Goal: Task Accomplishment & Management: Manage account settings

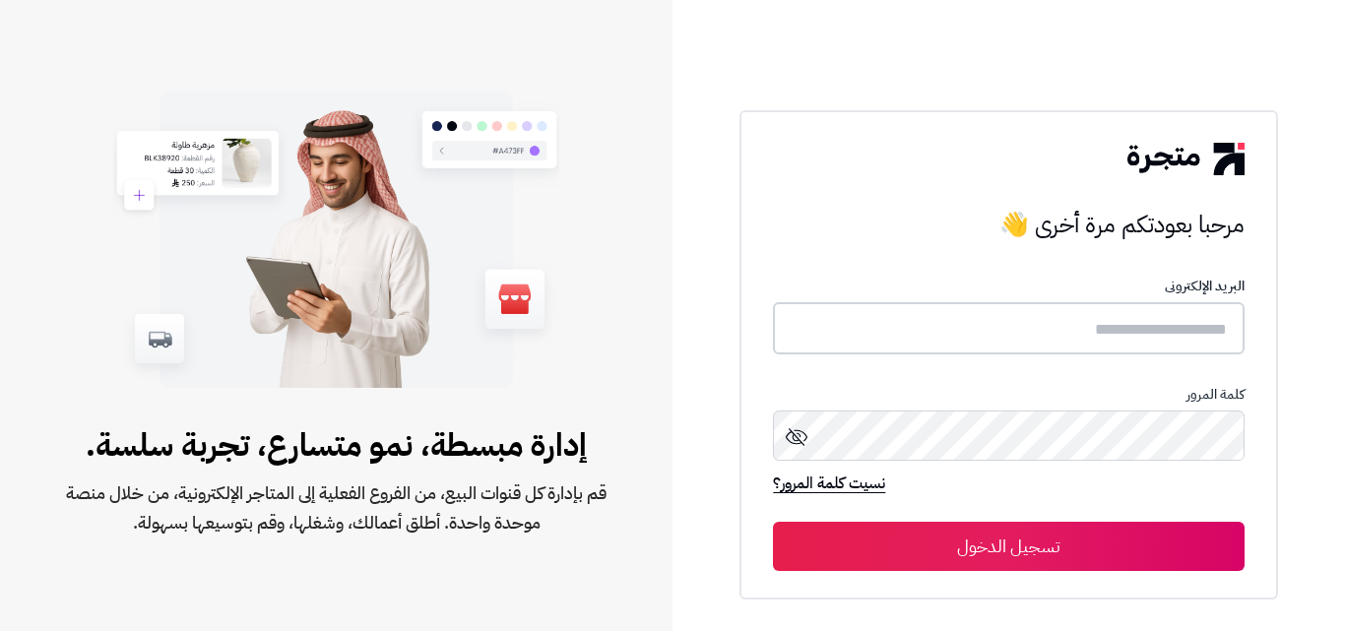
click at [1180, 320] on input "text" at bounding box center [1008, 328] width 471 height 52
type input "**********"
click at [773, 522] on button "تسجيل الدخول" at bounding box center [1008, 546] width 471 height 49
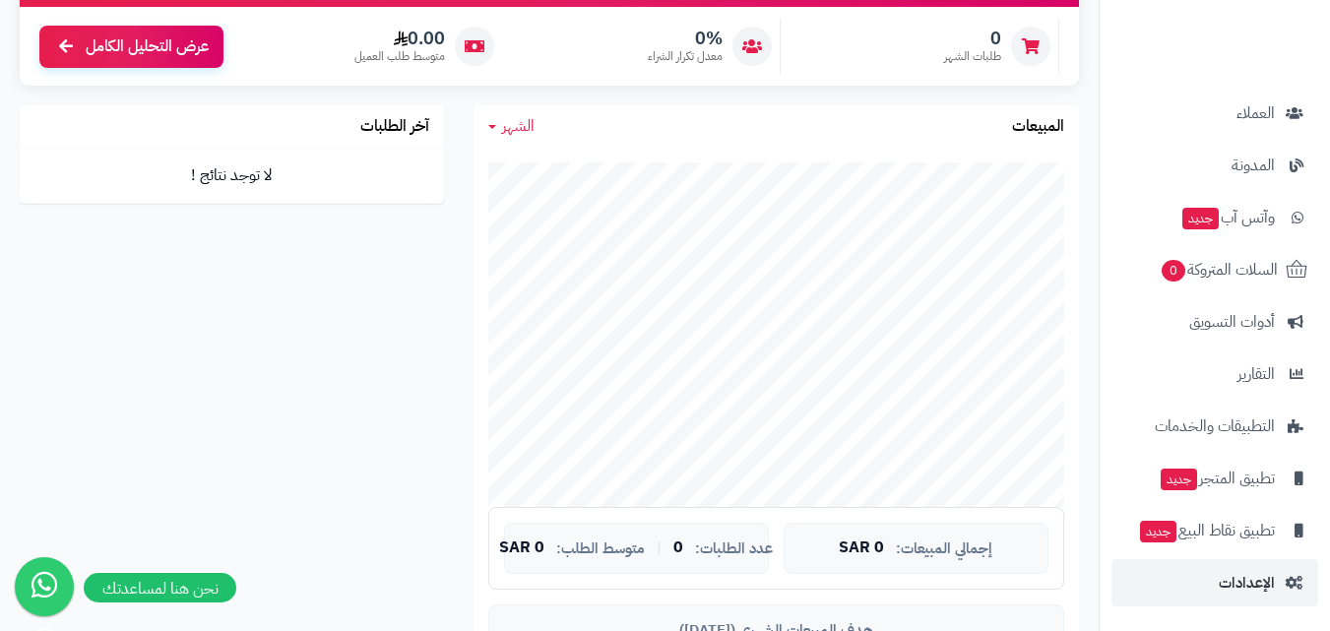
scroll to position [295, 0]
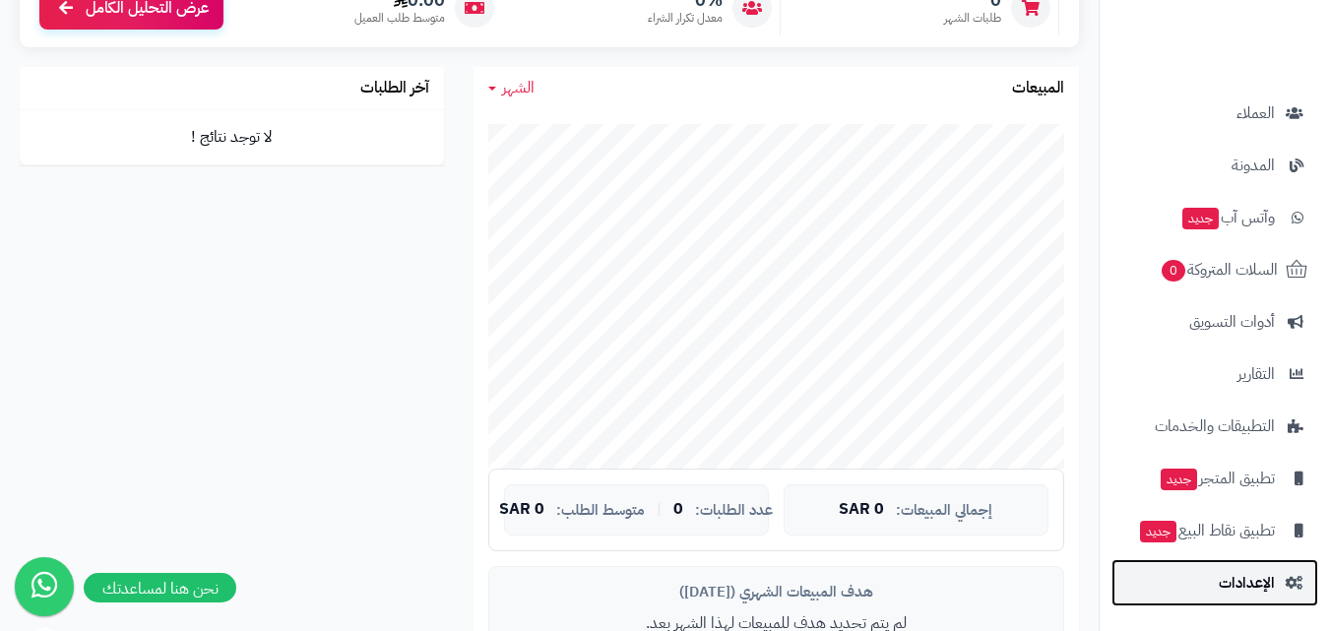
click at [1249, 595] on span "الإعدادات" at bounding box center [1247, 583] width 56 height 28
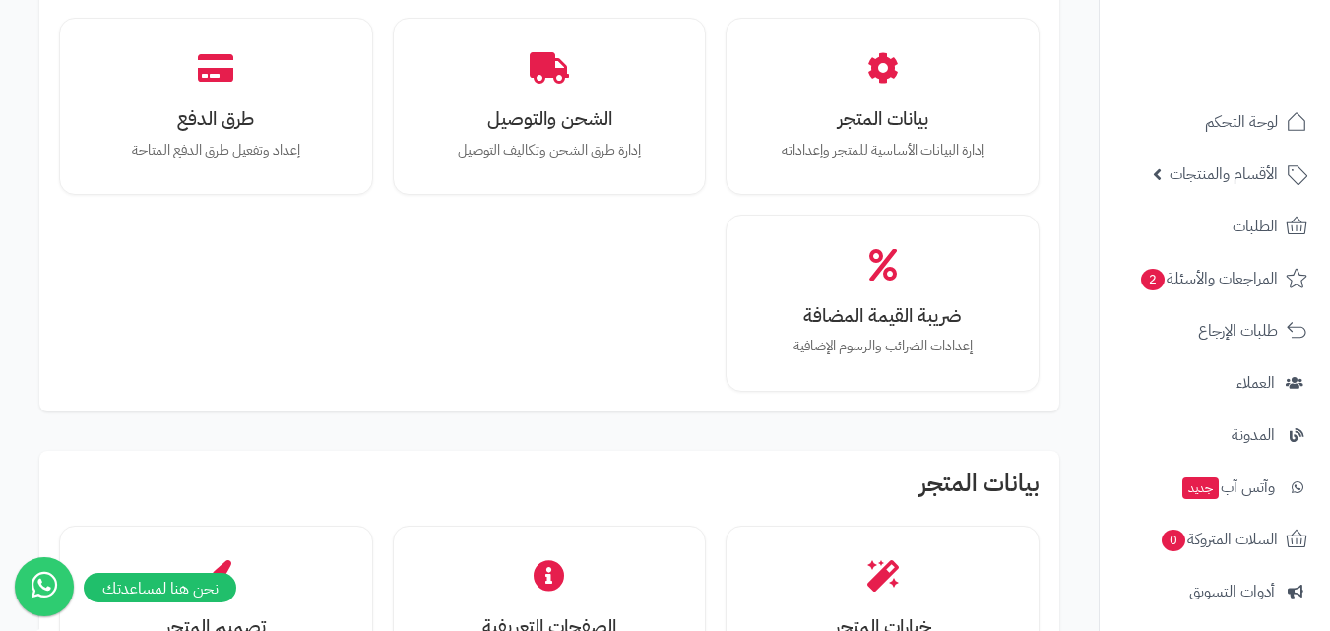
scroll to position [197, 0]
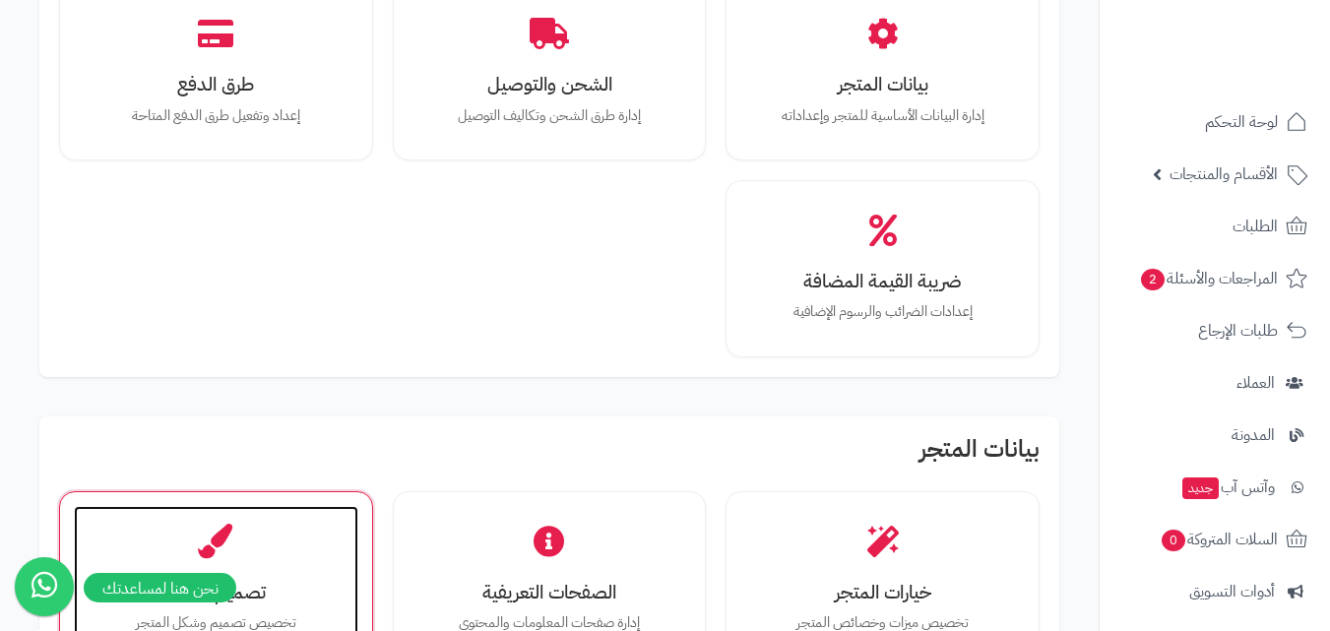
click at [352, 565] on div "تصميم المتجر تخصيص تصميم وشكل المتجر" at bounding box center [216, 580] width 284 height 148
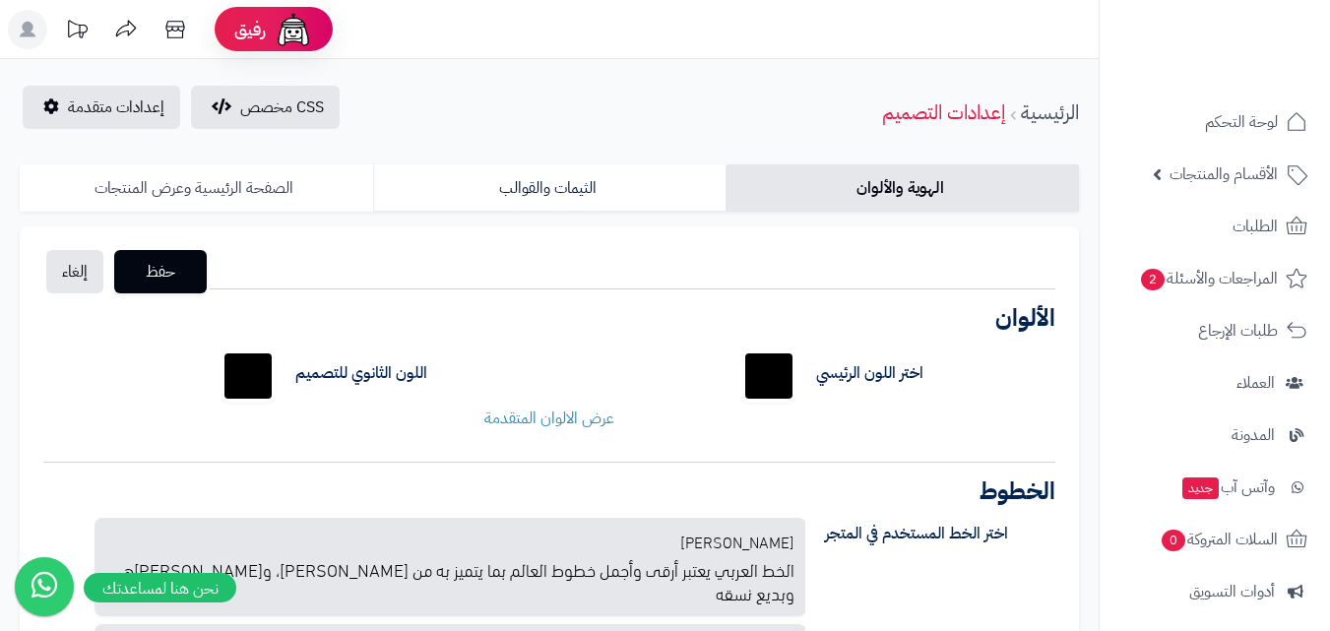
click at [225, 192] on link "الصفحة الرئيسية وعرض المنتجات" at bounding box center [196, 187] width 353 height 47
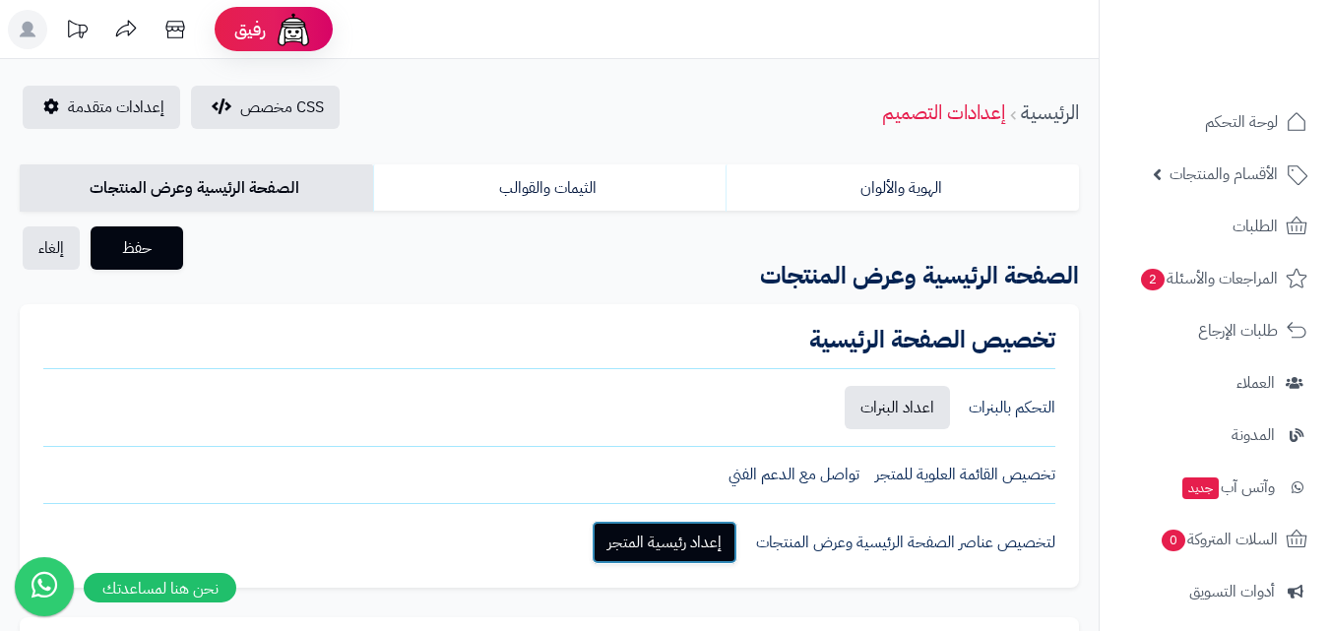
click at [679, 554] on link "إعداد رئيسية المتجر" at bounding box center [665, 542] width 146 height 43
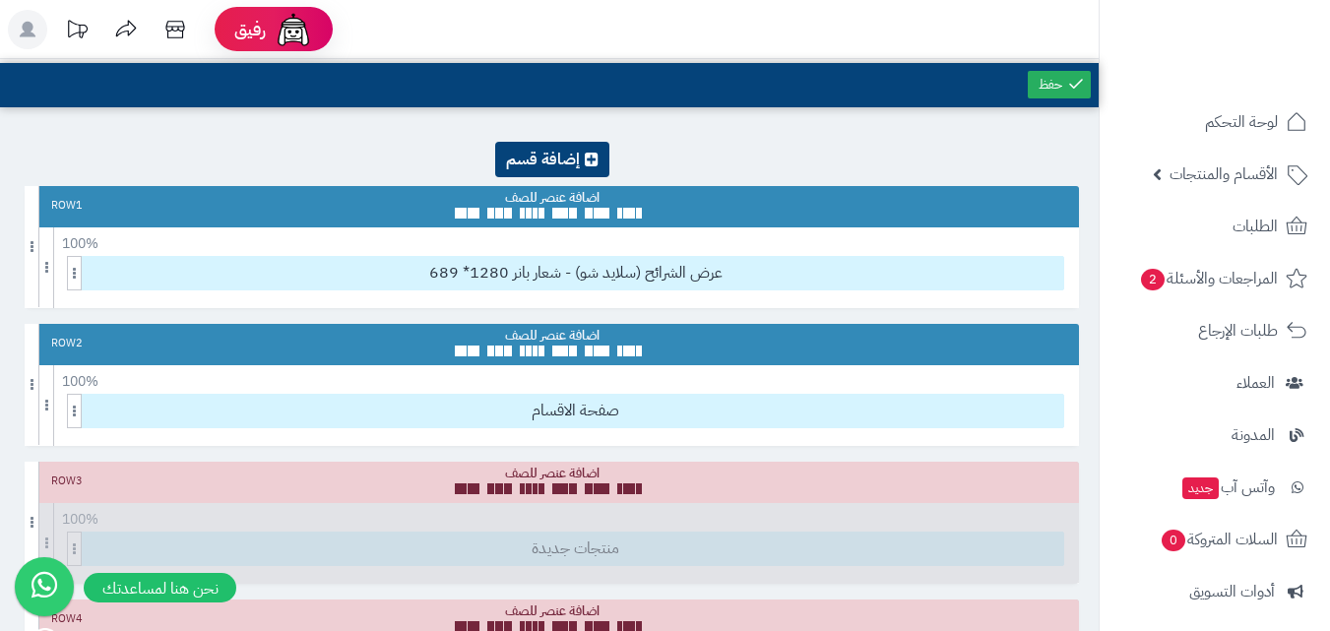
scroll to position [197, 0]
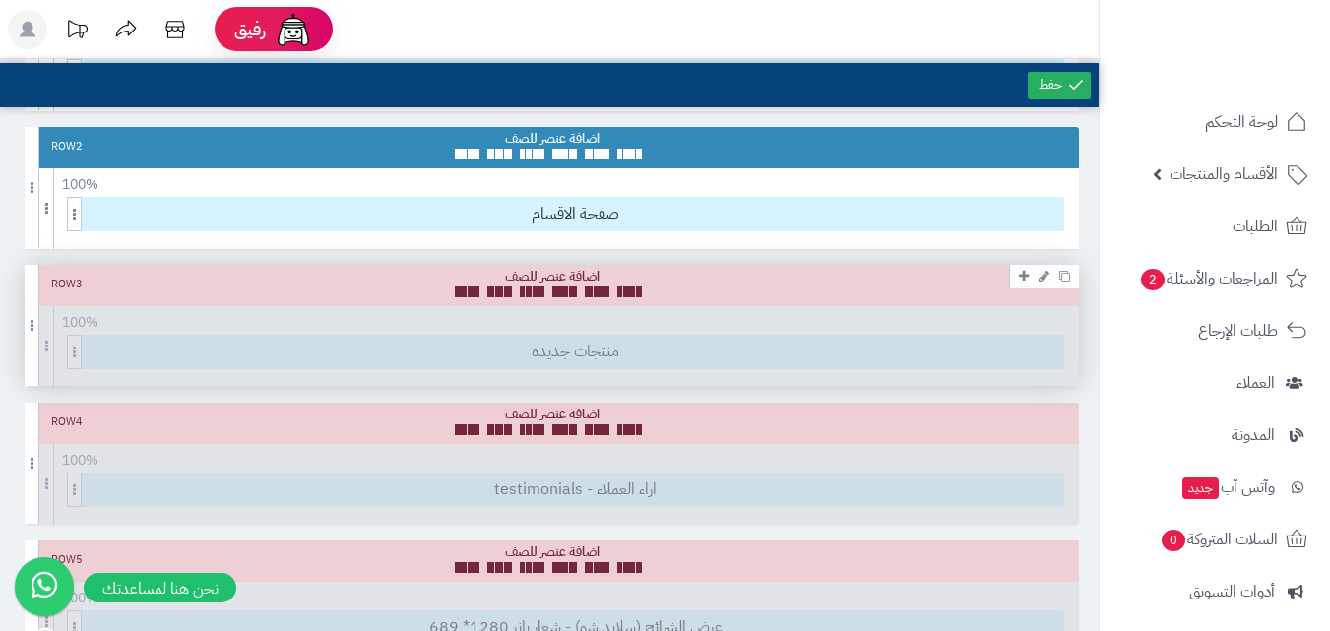
click at [1045, 281] on icon at bounding box center [1044, 276] width 11 height 13
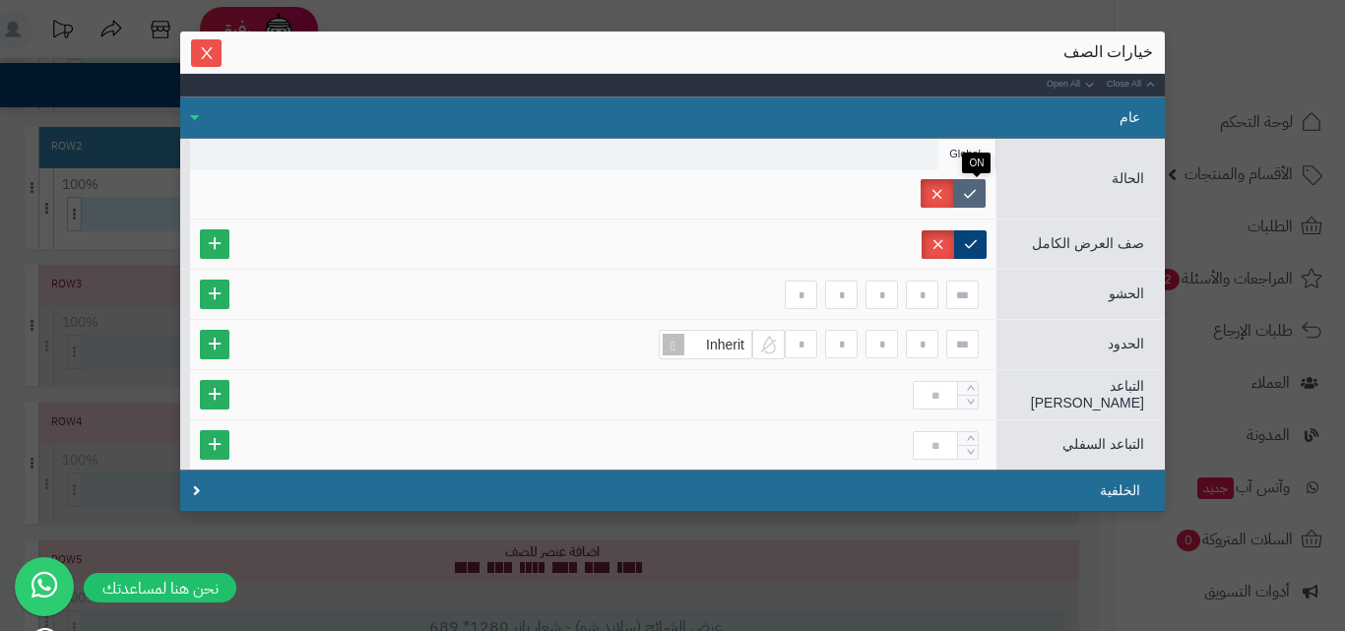
click at [978, 191] on label at bounding box center [969, 193] width 32 height 29
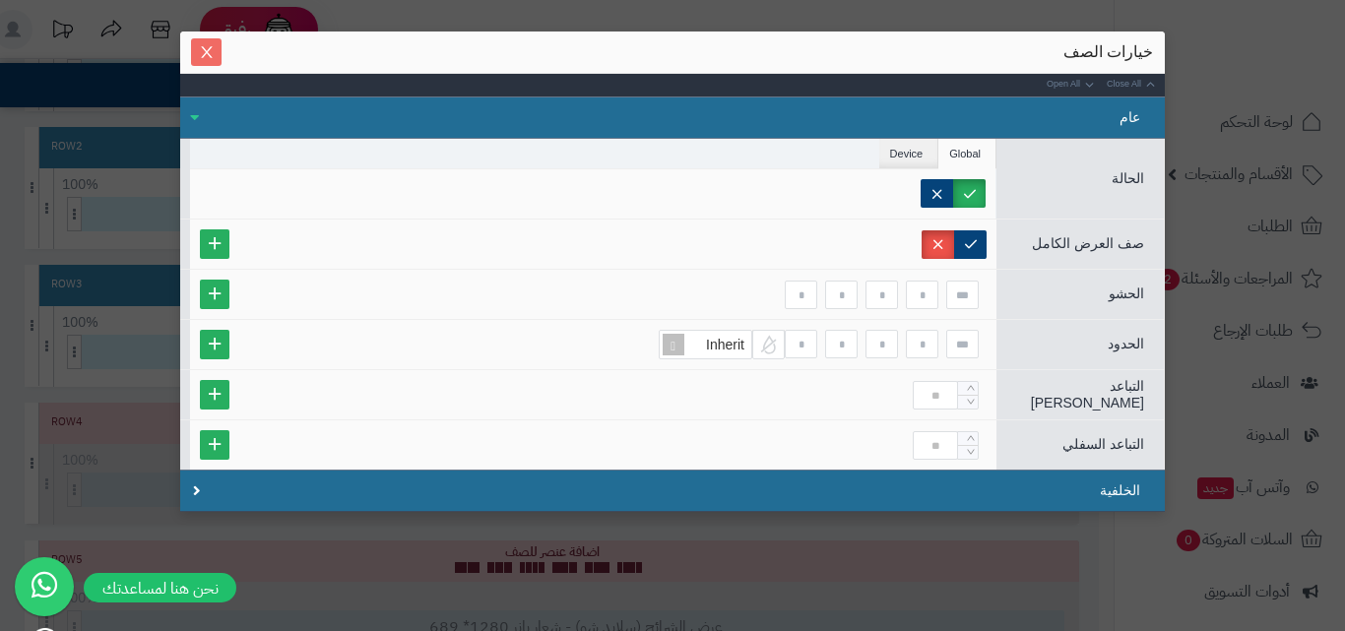
click at [204, 56] on span "Close" at bounding box center [206, 52] width 31 height 17
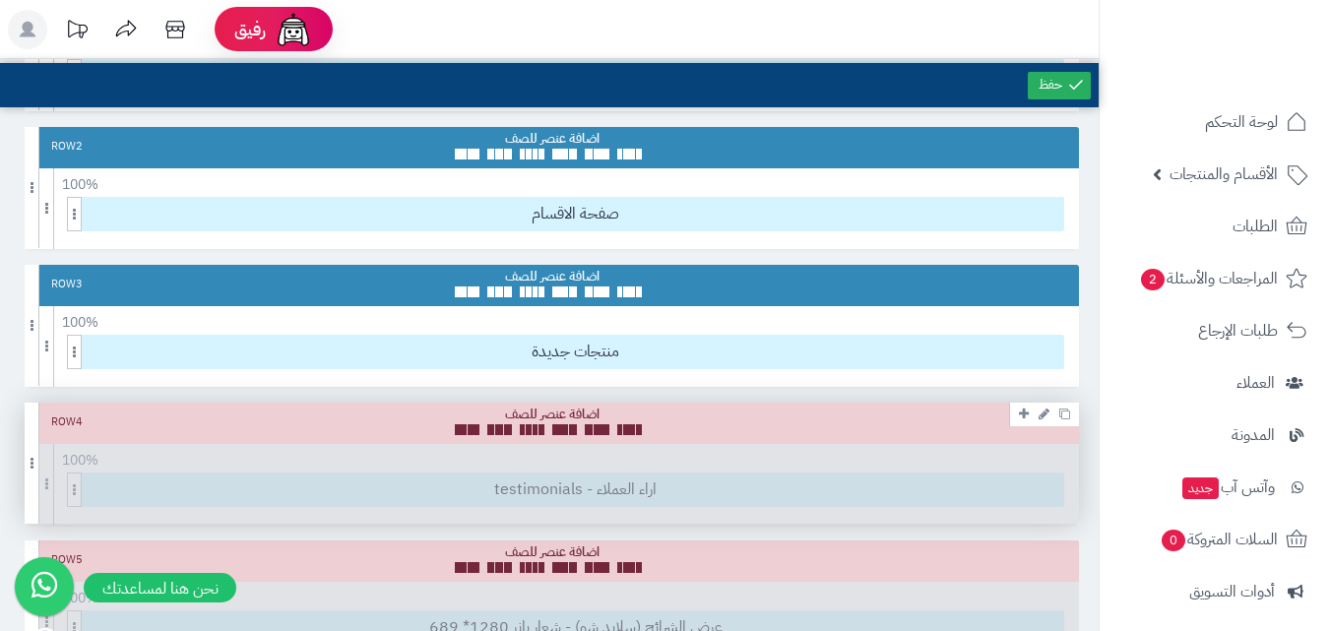
click at [1040, 422] on link at bounding box center [1044, 414] width 21 height 24
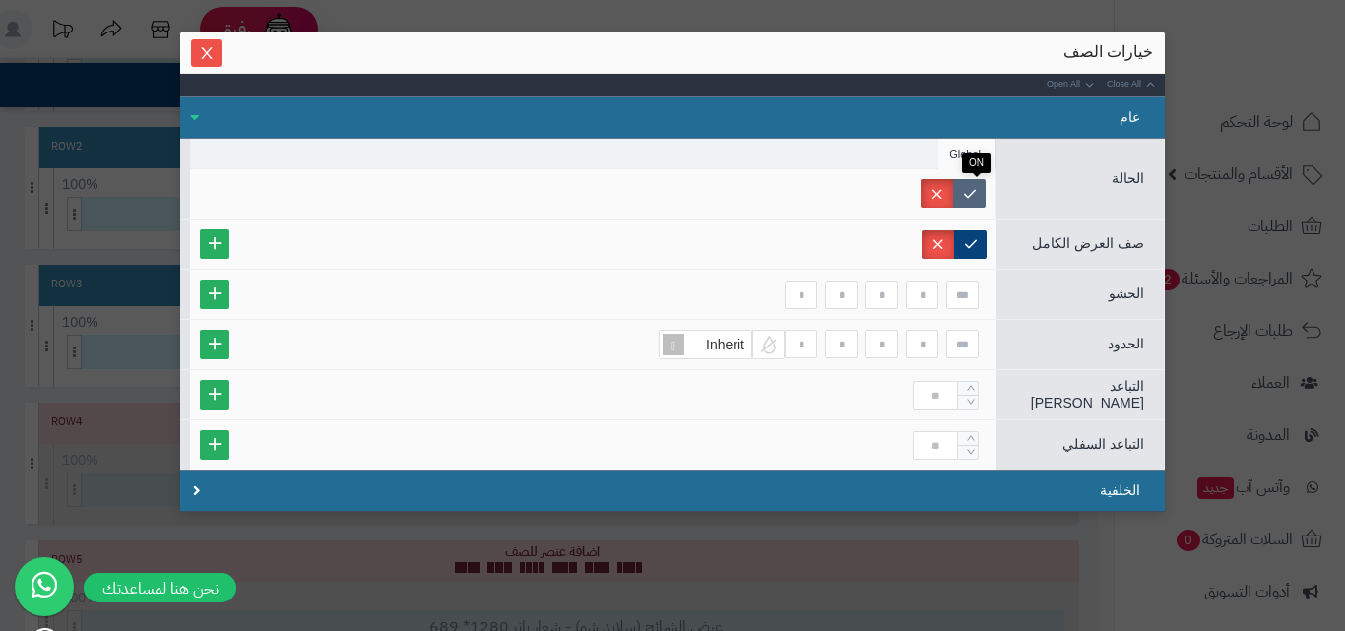
click at [983, 189] on label at bounding box center [969, 193] width 32 height 29
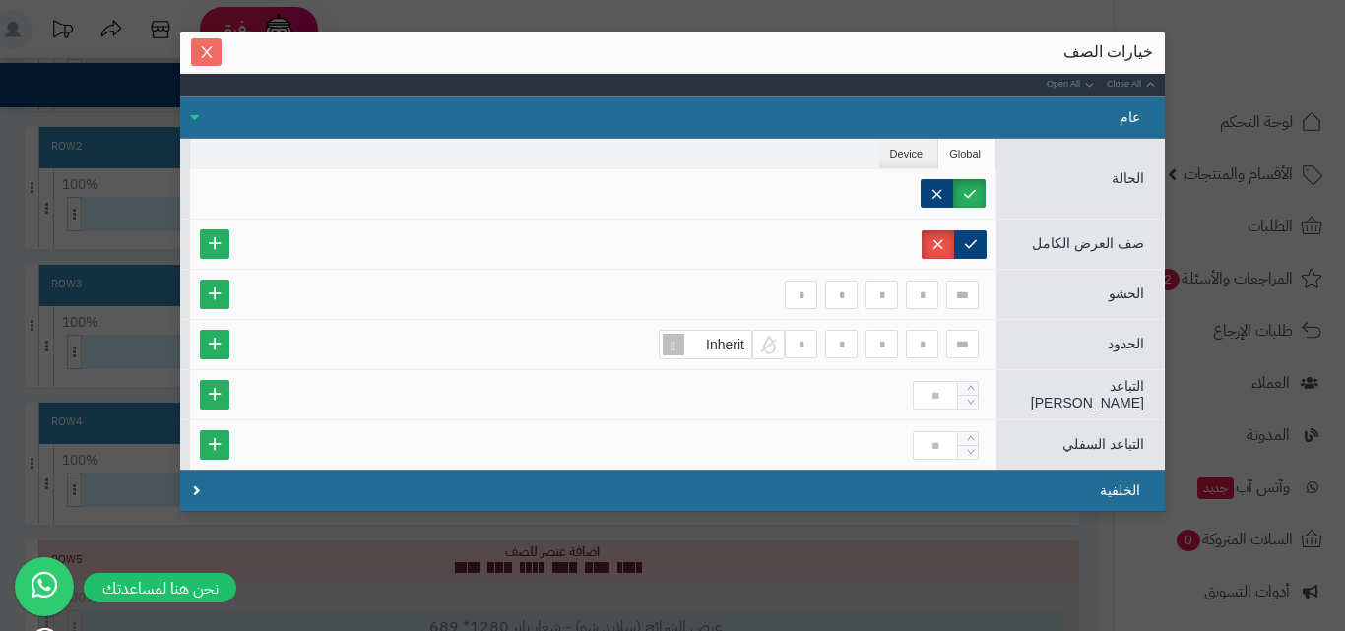
click at [221, 48] on span "Close" at bounding box center [206, 52] width 31 height 17
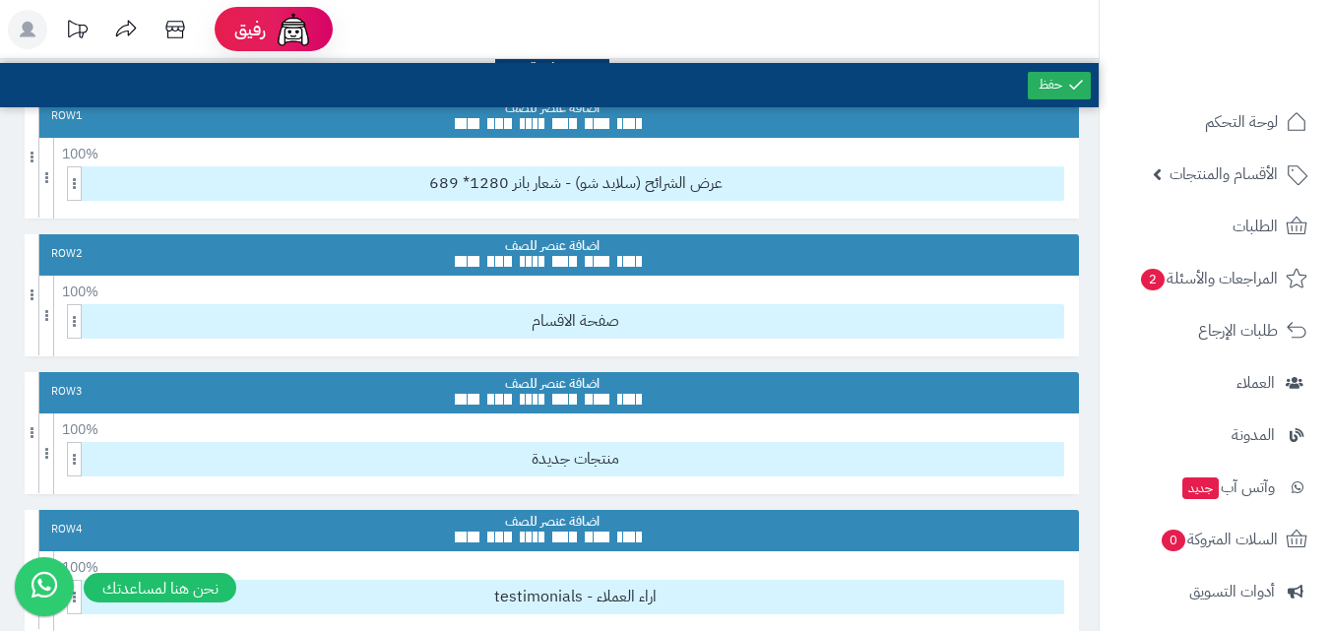
scroll to position [0, 0]
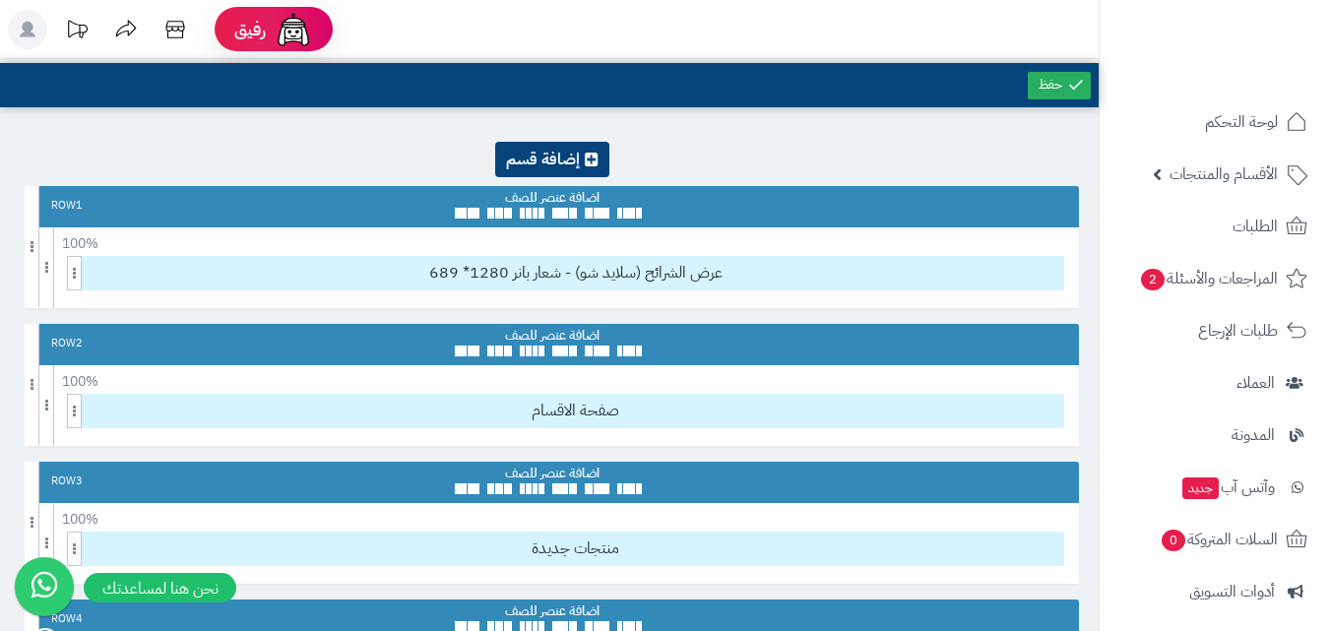
click at [1071, 66] on div at bounding box center [1059, 85] width 71 height 44
click at [1069, 80] on icon at bounding box center [1076, 85] width 18 height 18
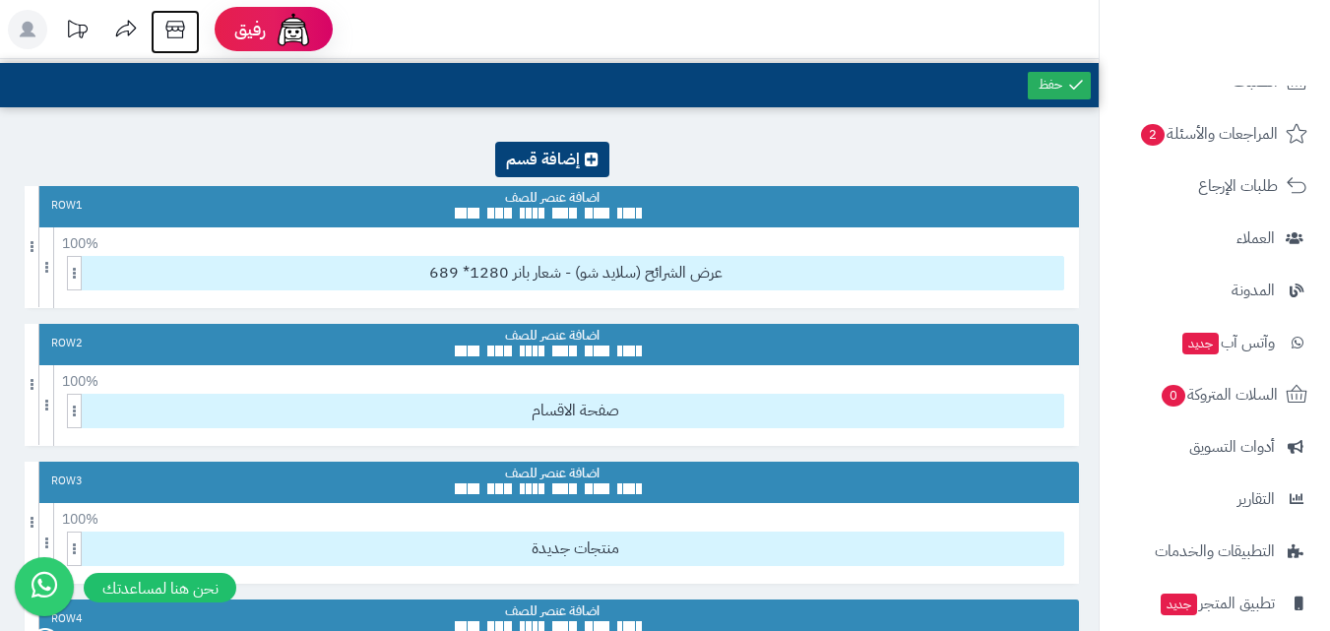
scroll to position [270, 0]
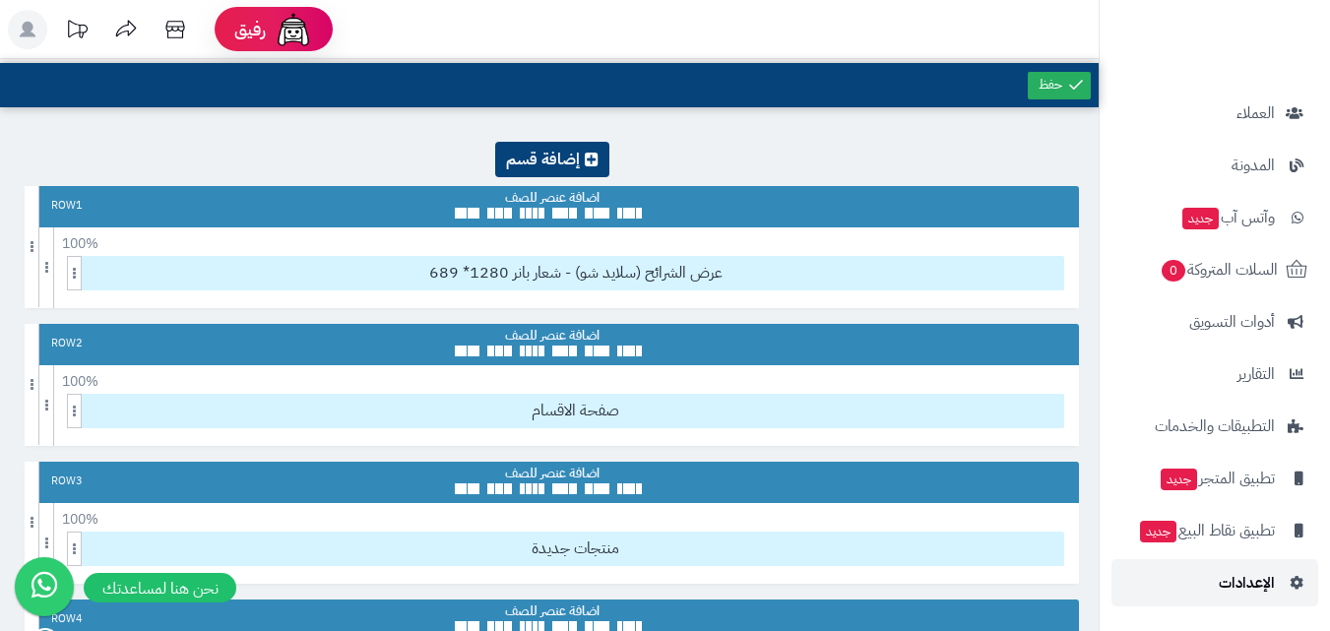
click at [1268, 580] on span "الإعدادات" at bounding box center [1247, 583] width 56 height 28
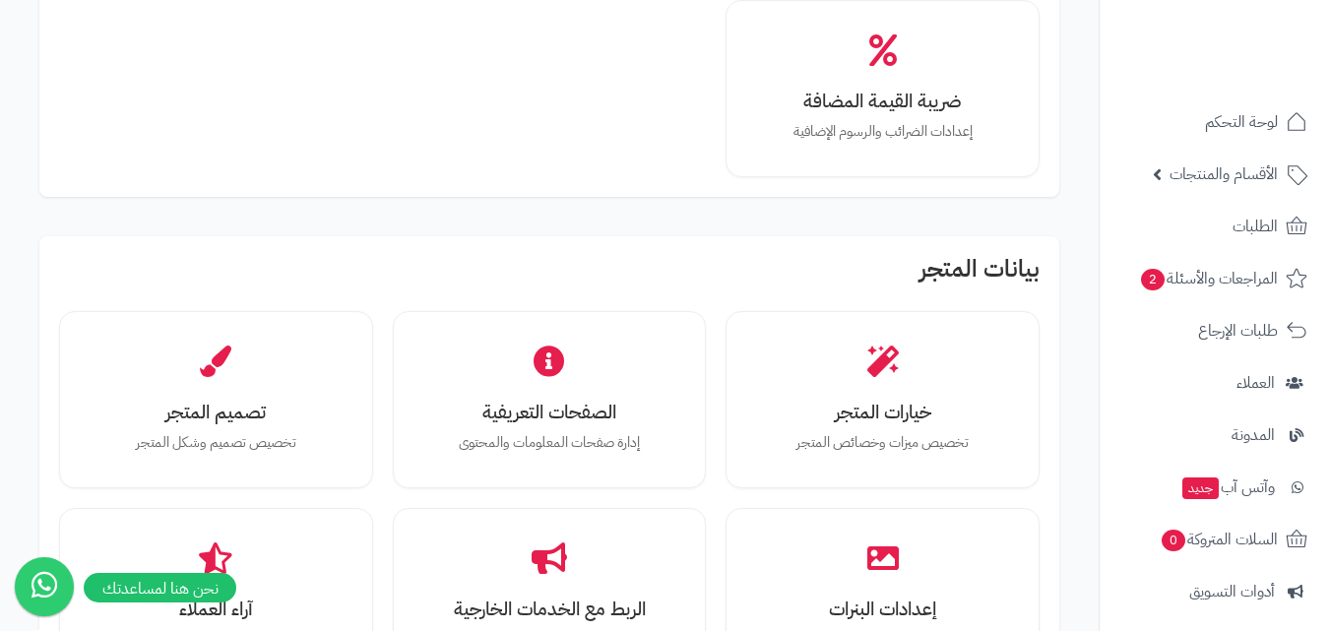
scroll to position [394, 0]
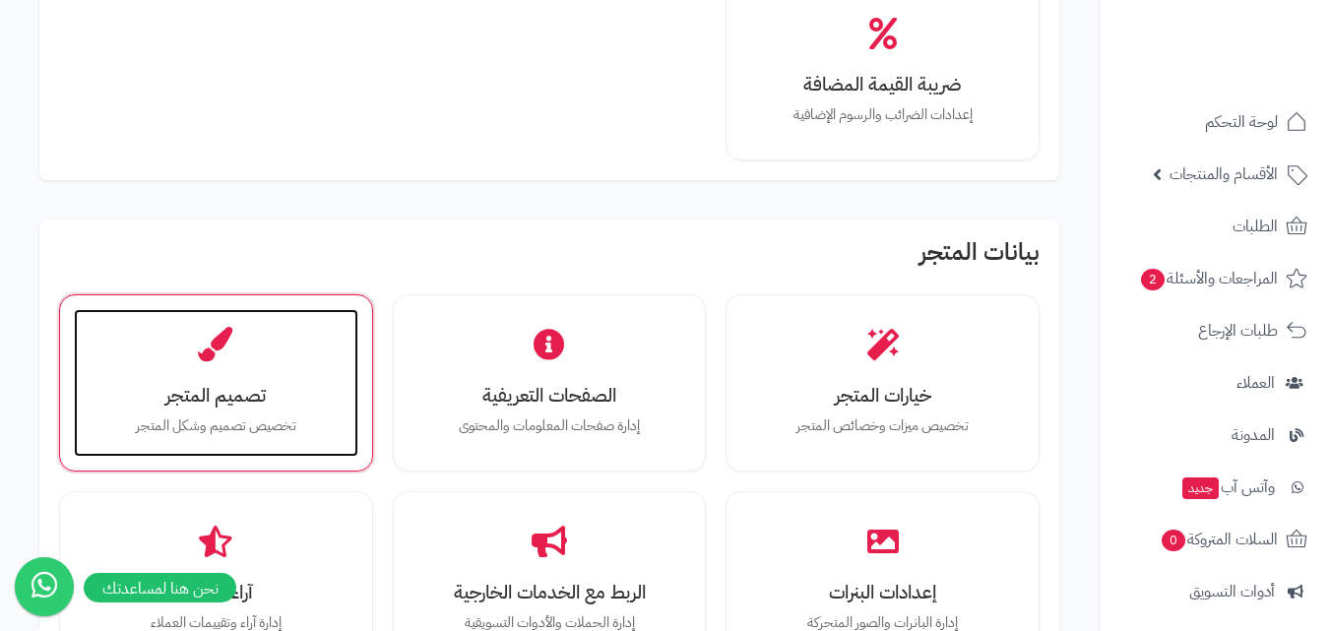
click at [222, 415] on p "تخصيص تصميم وشكل المتجر" at bounding box center [216, 426] width 245 height 22
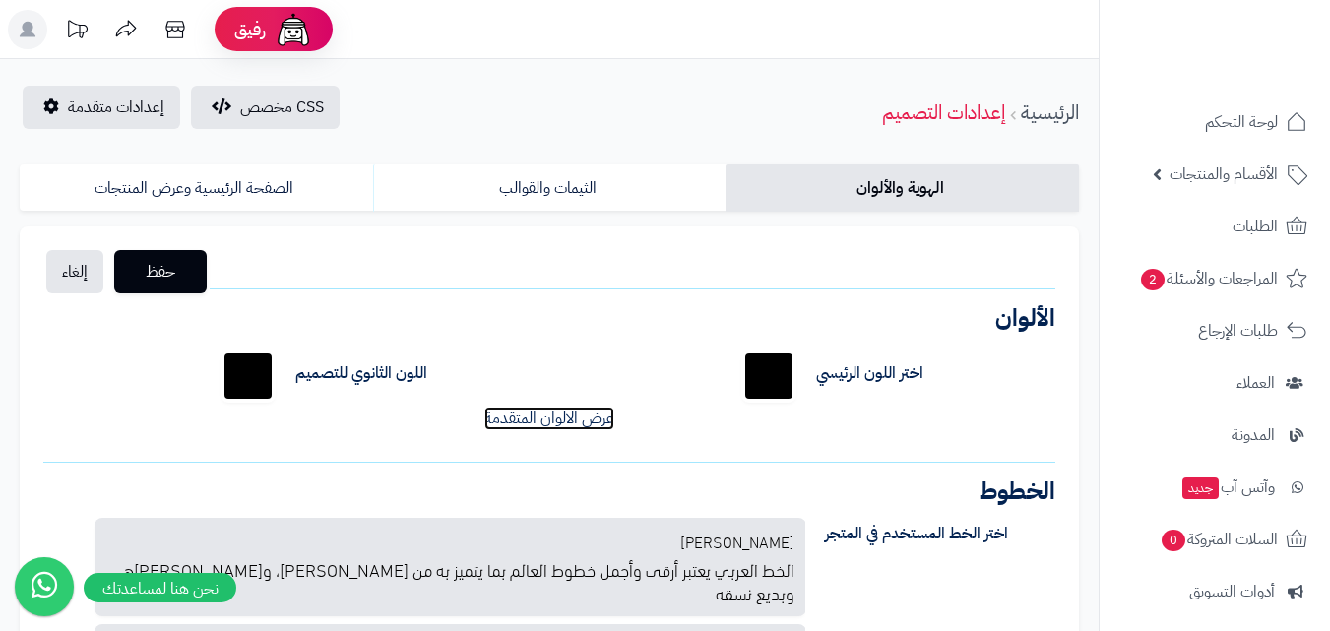
click at [521, 417] on link "عرض الالوان المتقدمة" at bounding box center [549, 419] width 130 height 24
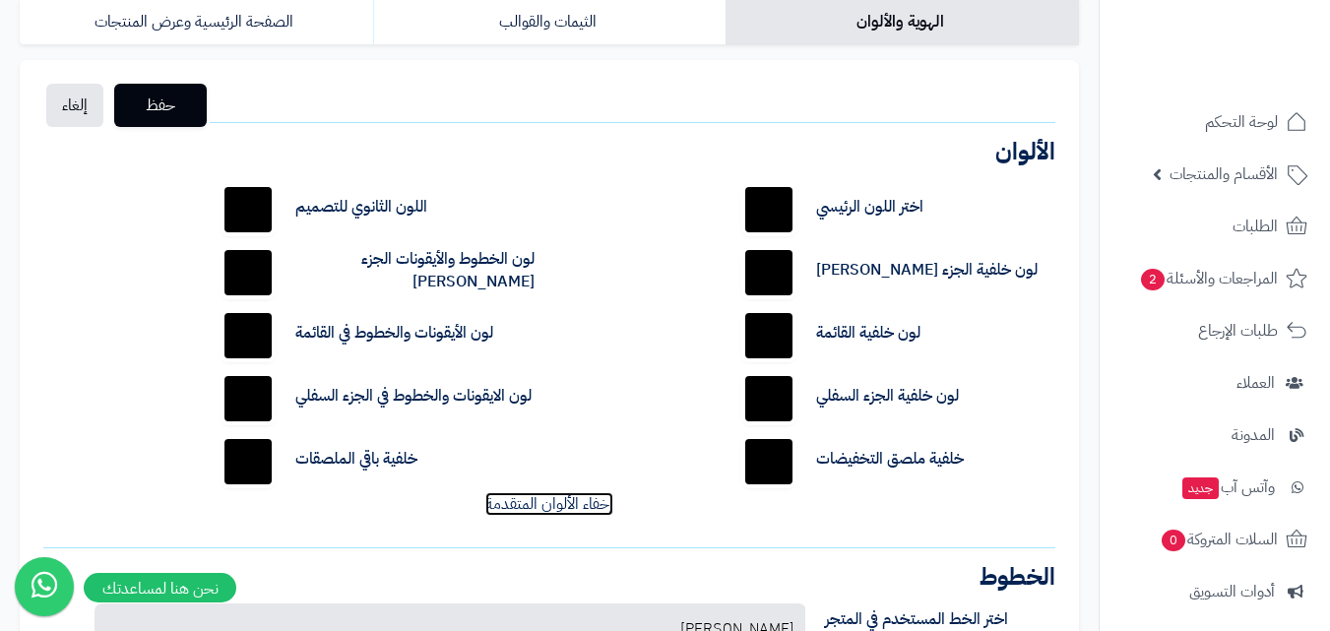
scroll to position [197, 0]
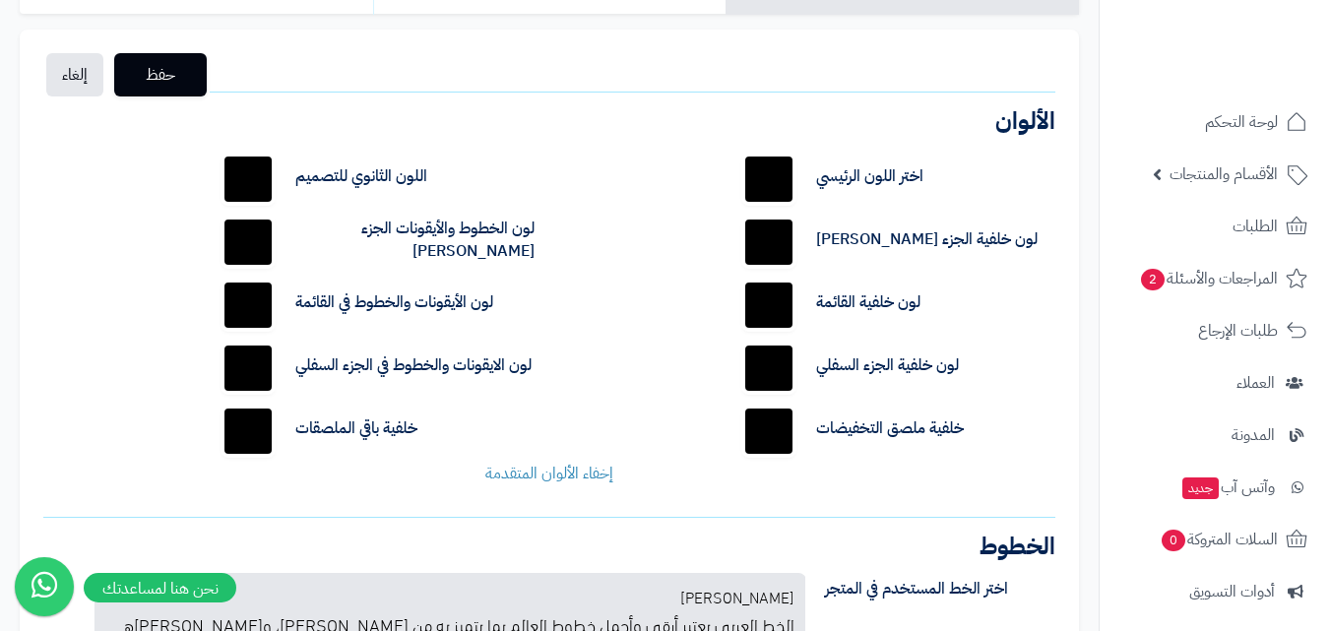
click at [741, 387] on input "*******" at bounding box center [768, 368] width 63 height 63
type input "*******"
click at [180, 78] on span "حفظ" at bounding box center [160, 74] width 61 height 24
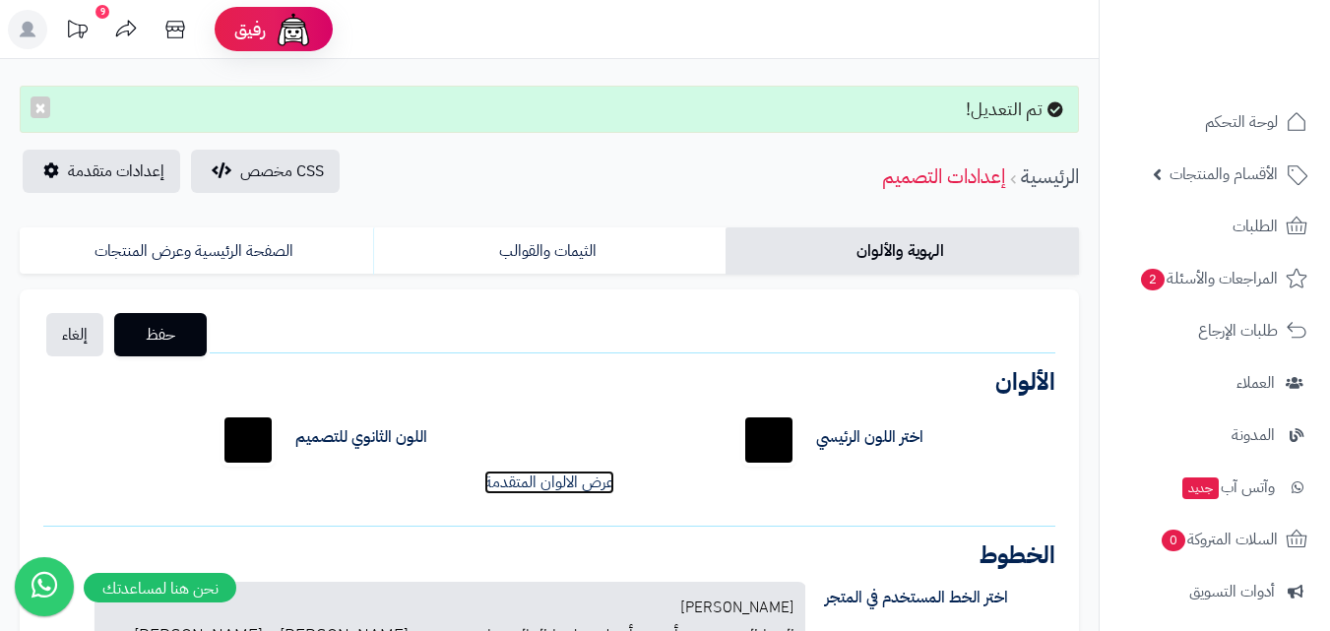
click at [486, 481] on link "عرض الالوان المتقدمة" at bounding box center [549, 483] width 130 height 24
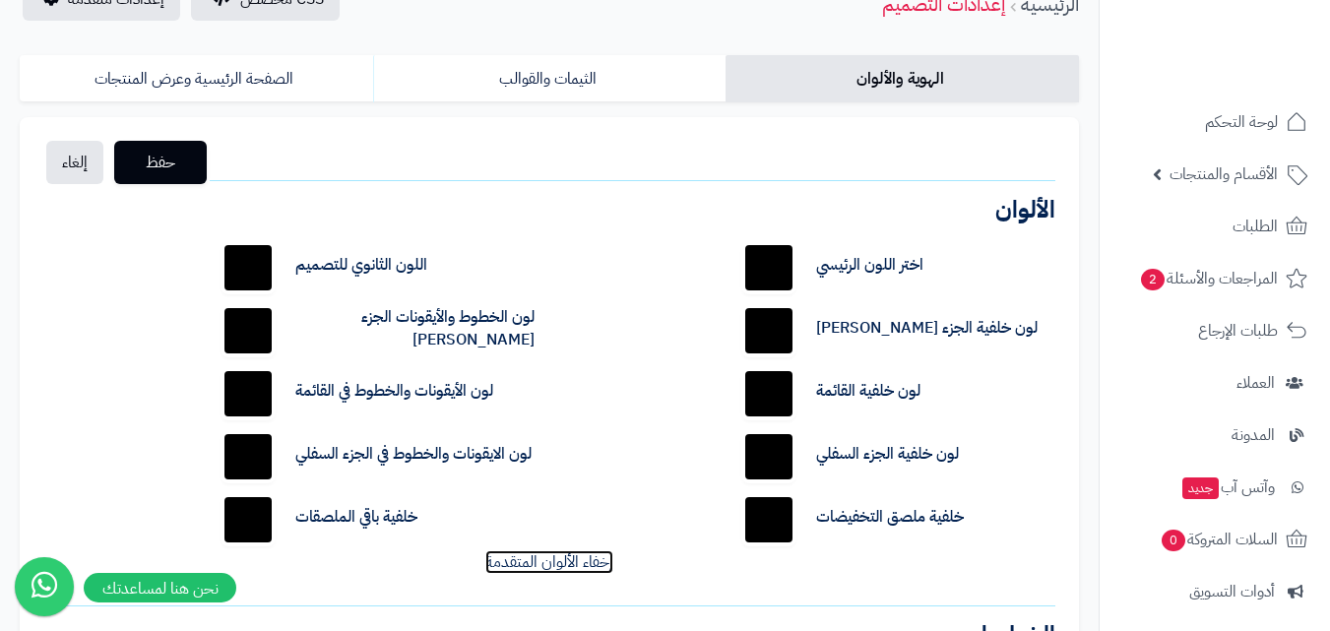
scroll to position [197, 0]
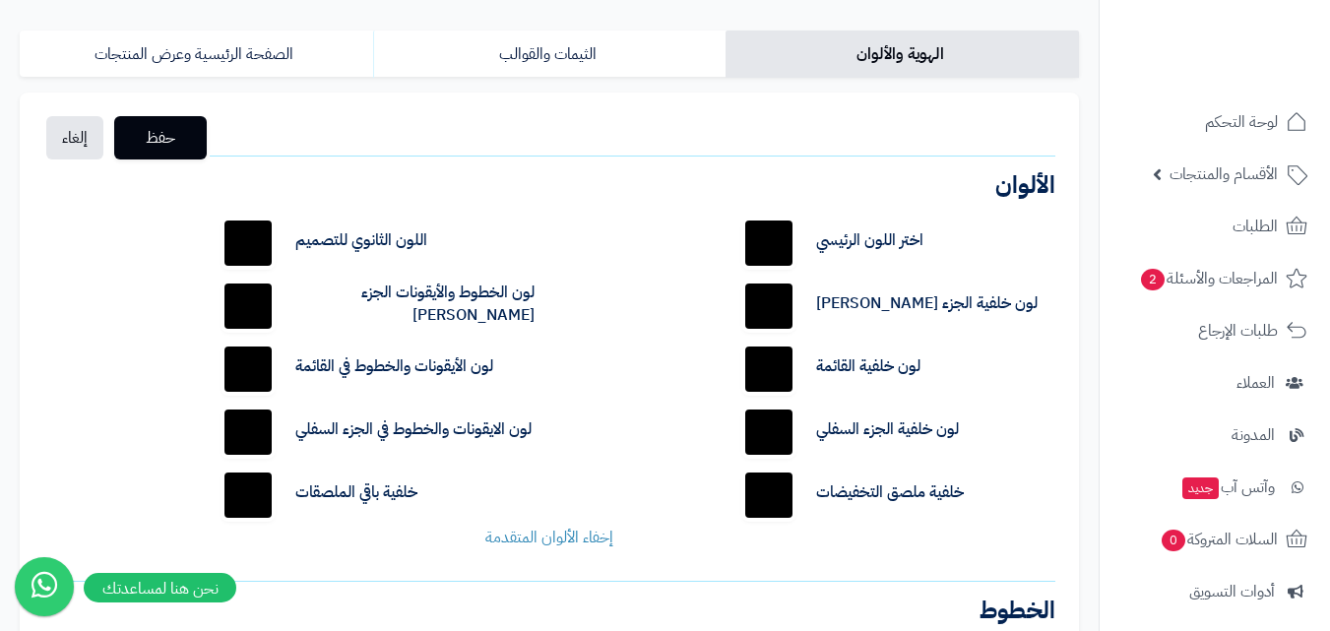
click at [264, 384] on input "*******" at bounding box center [248, 369] width 63 height 63
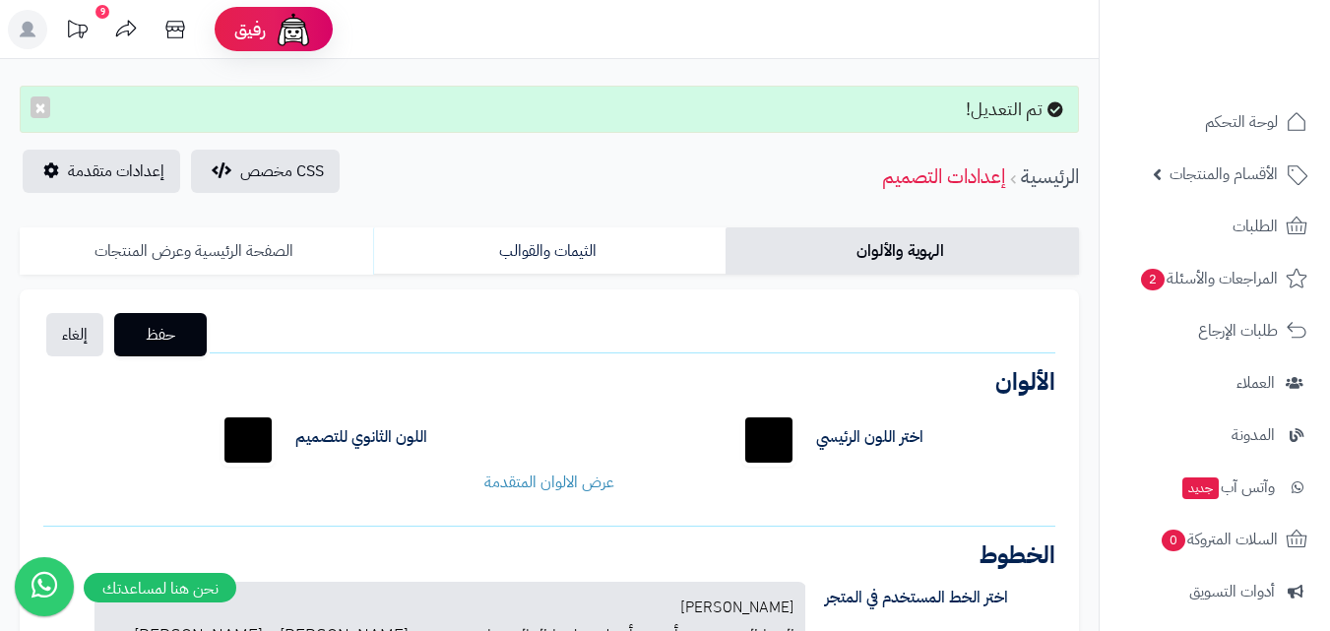
click at [207, 239] on link "الصفحة الرئيسية وعرض المنتجات" at bounding box center [196, 250] width 353 height 47
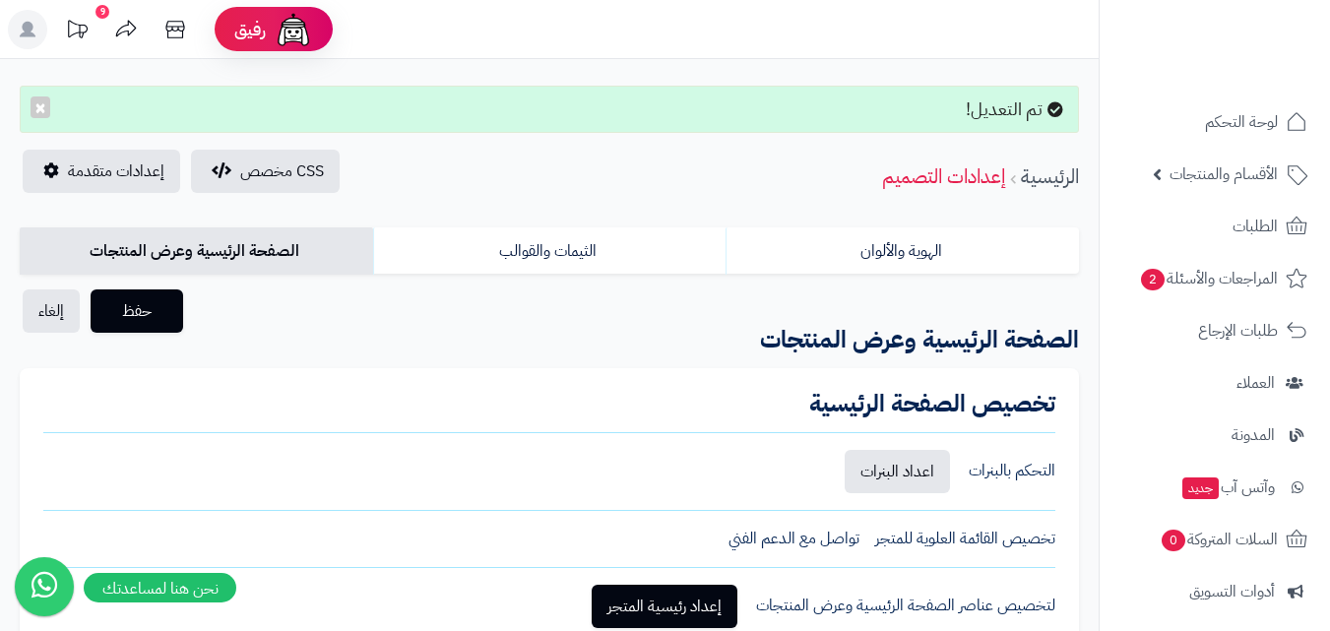
scroll to position [98, 0]
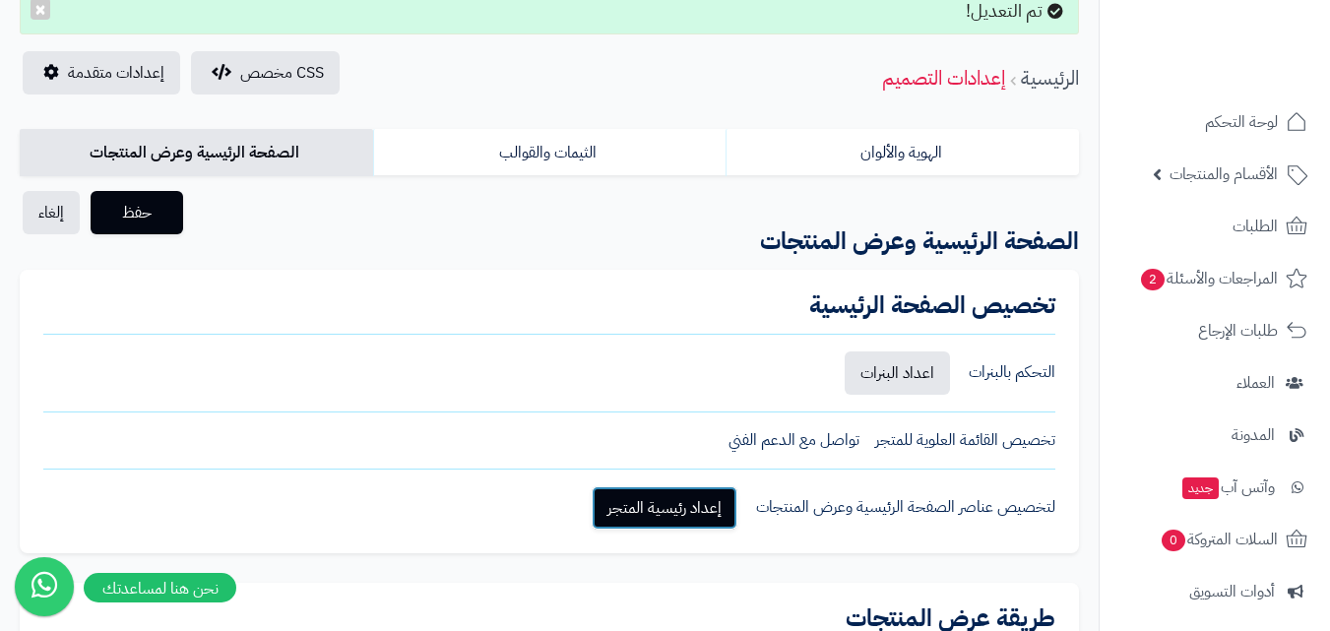
click at [662, 529] on link "إعداد رئيسية المتجر" at bounding box center [665, 507] width 146 height 43
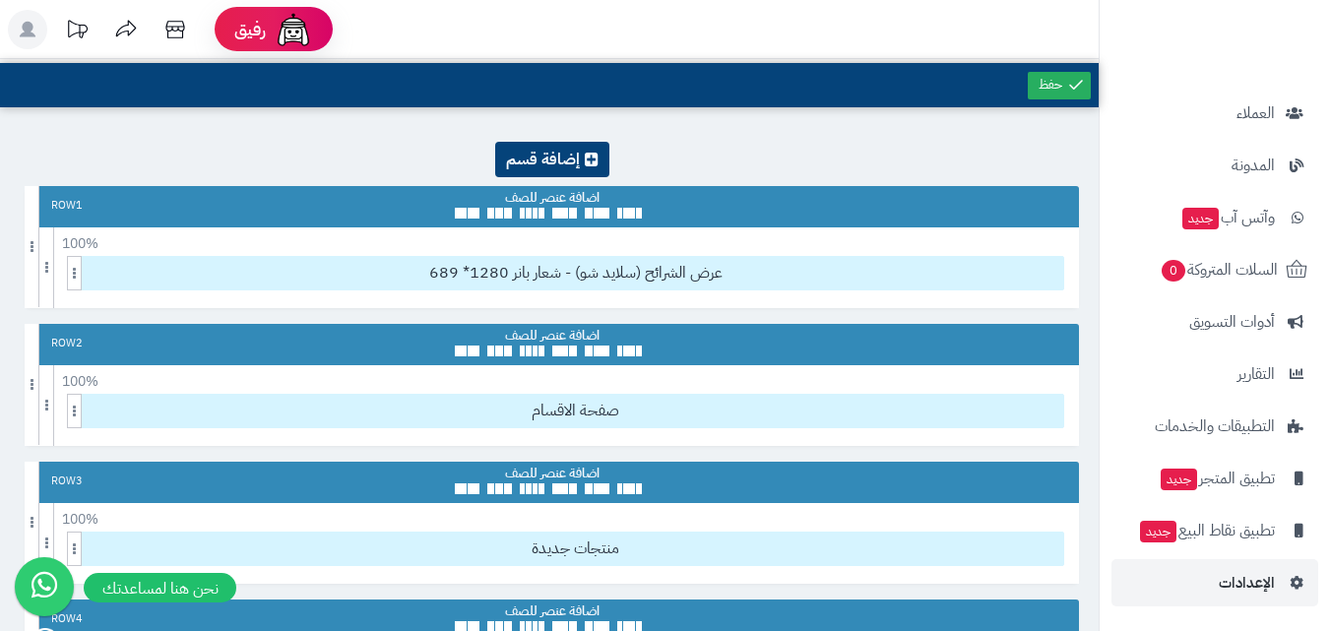
scroll to position [197, 0]
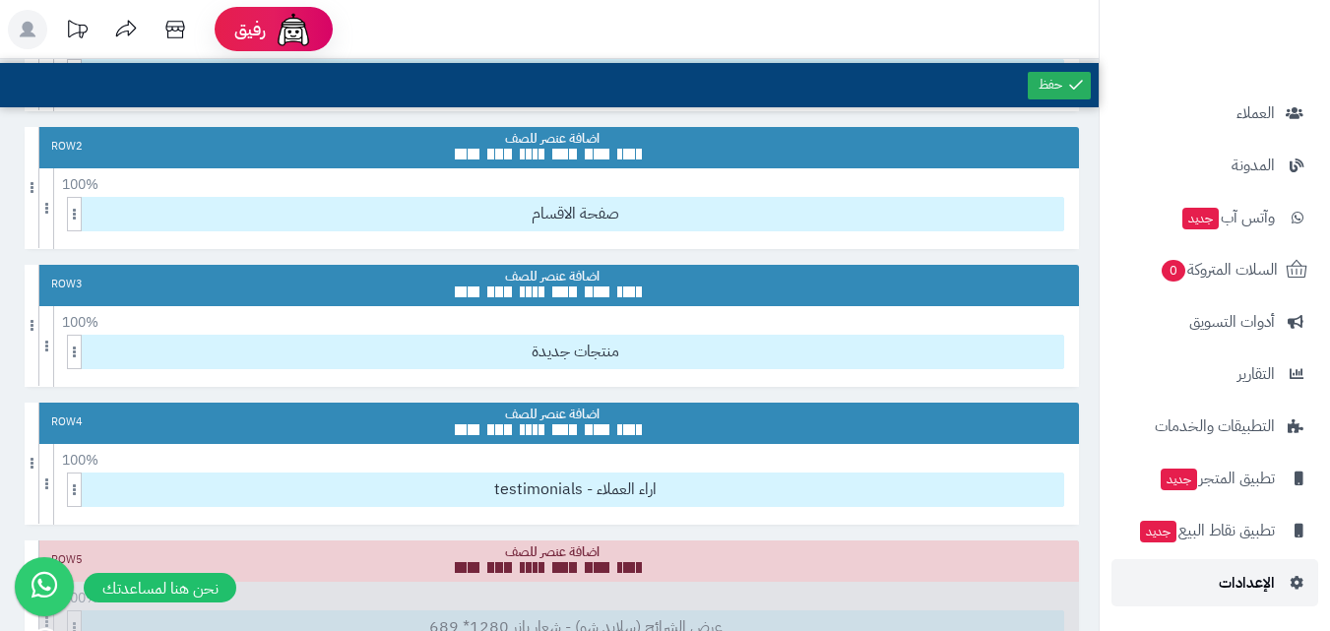
click at [1236, 591] on span "الإعدادات" at bounding box center [1247, 583] width 56 height 28
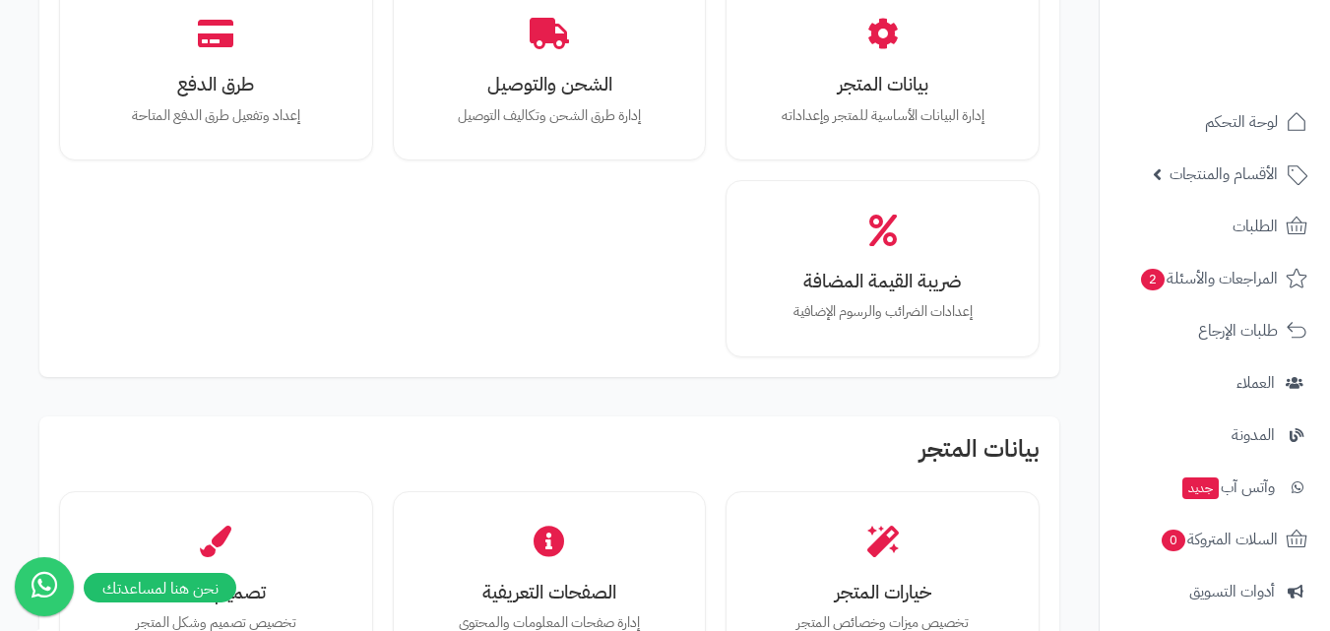
scroll to position [394, 0]
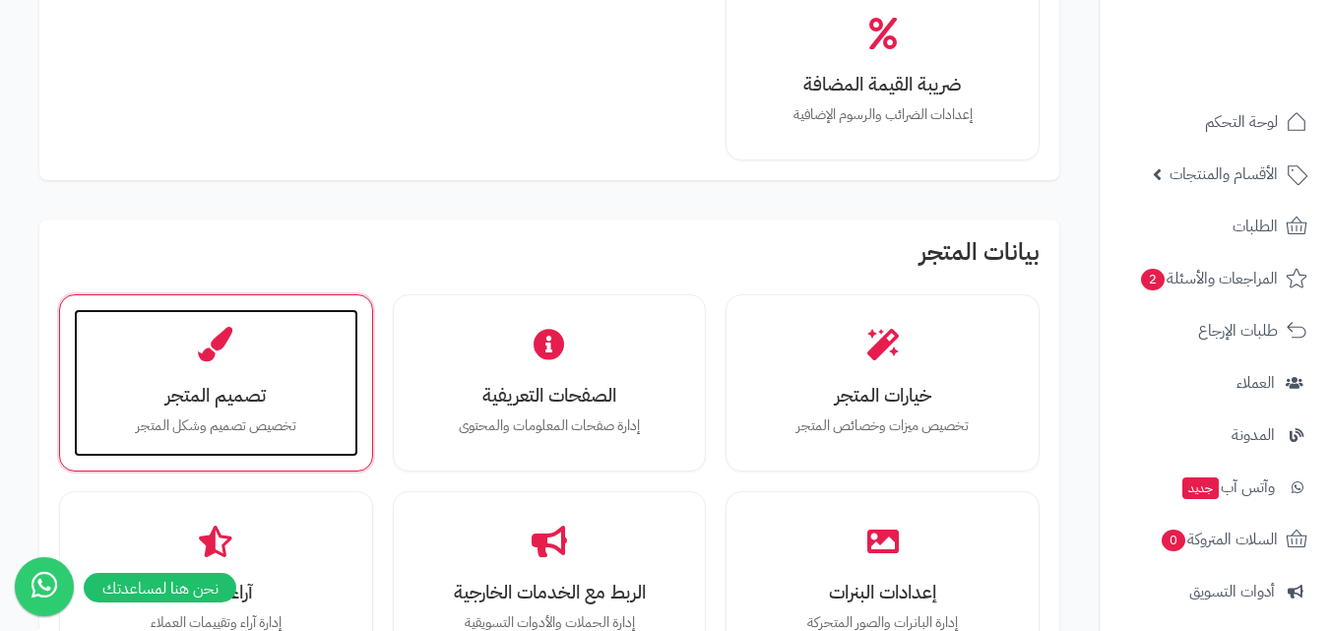
click at [260, 396] on h3 "تصميم المتجر" at bounding box center [216, 395] width 245 height 21
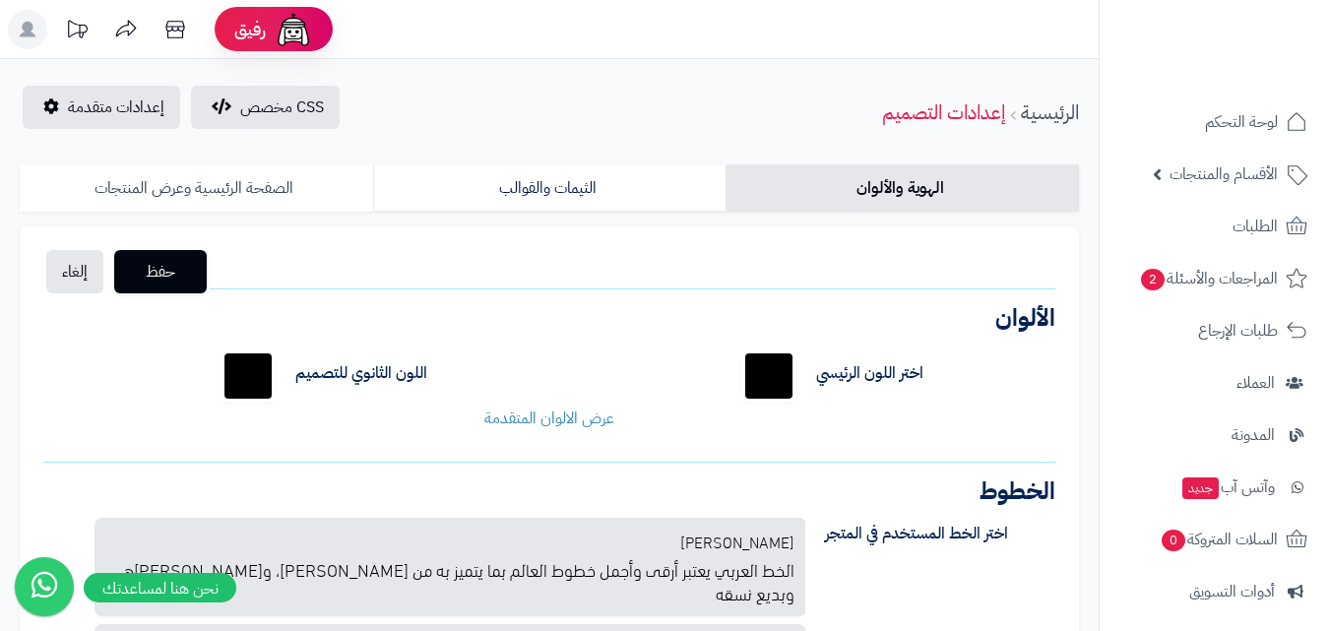
click at [235, 186] on link "الصفحة الرئيسية وعرض المنتجات" at bounding box center [196, 187] width 353 height 47
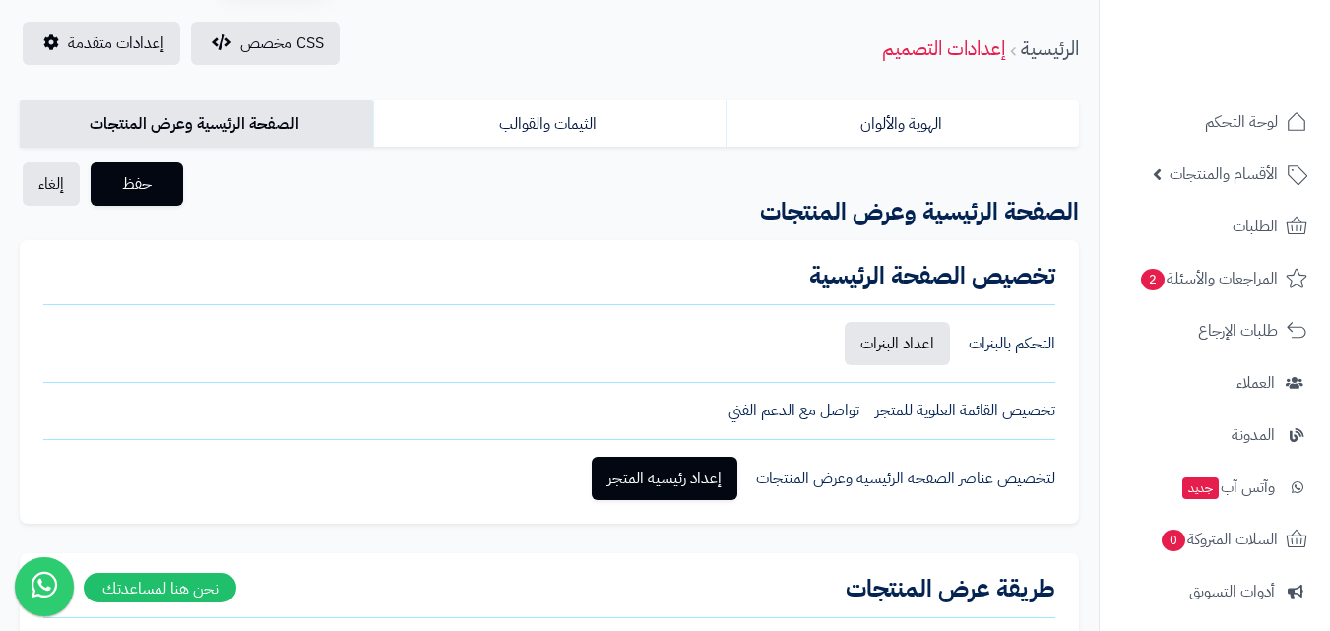
scroll to position [98, 0]
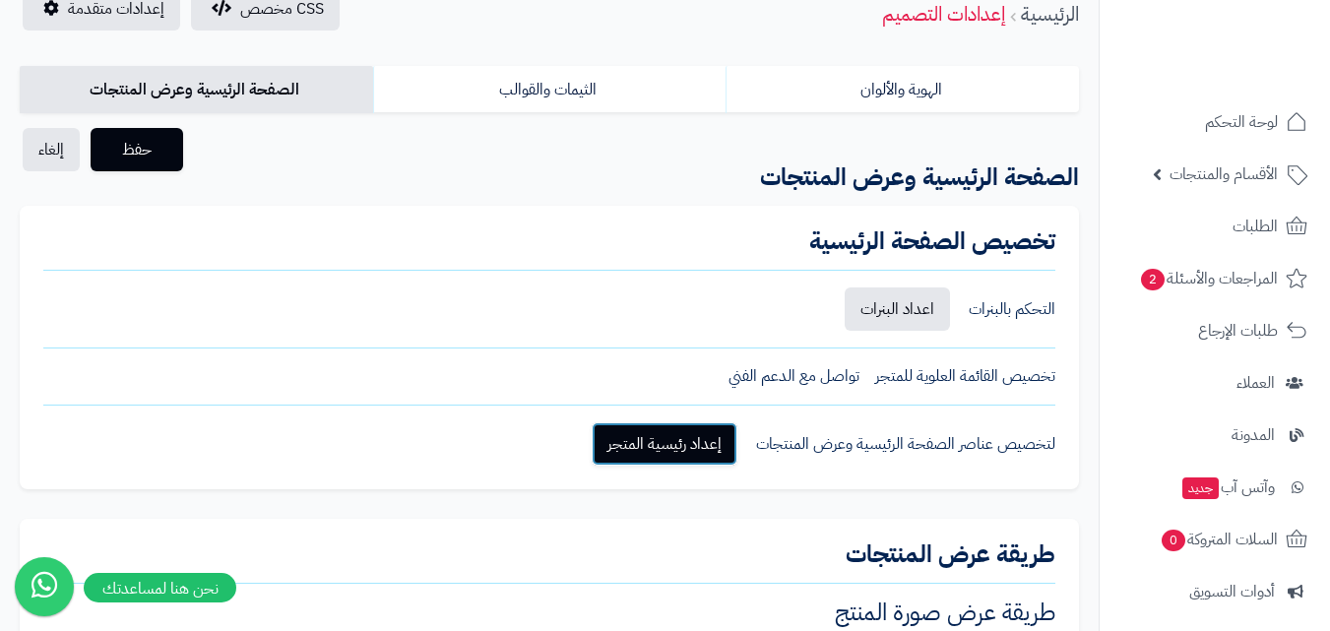
click at [723, 450] on link "إعداد رئيسية المتجر" at bounding box center [665, 443] width 146 height 43
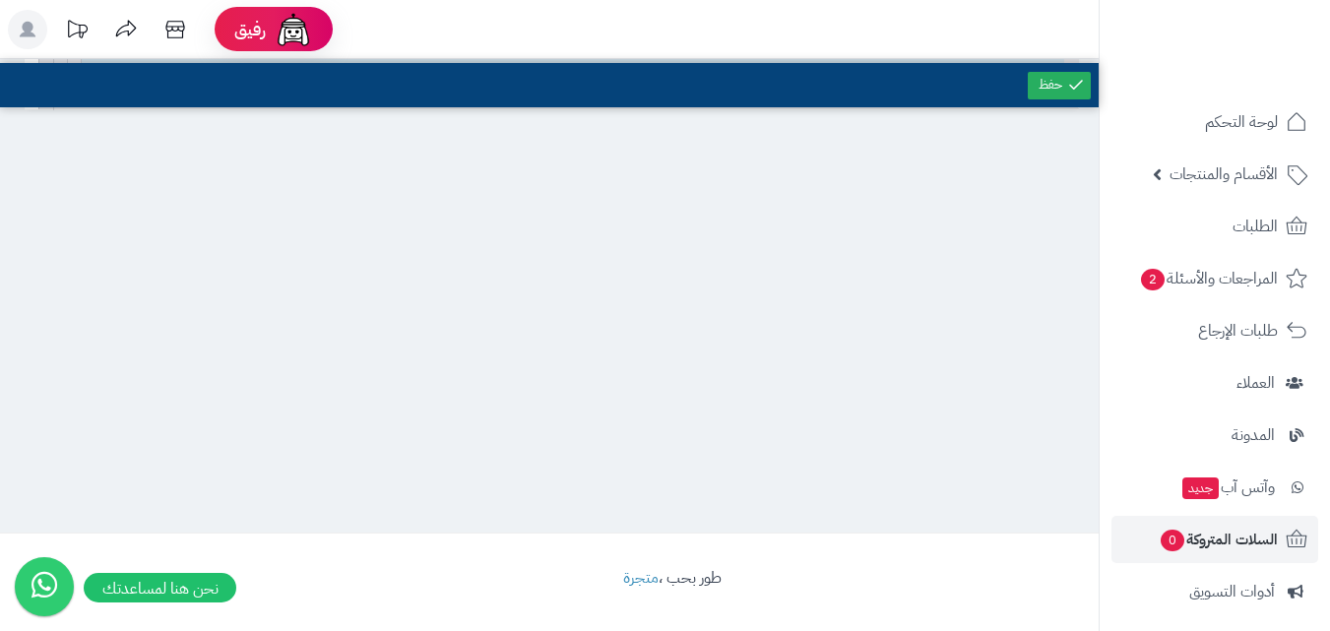
scroll to position [270, 0]
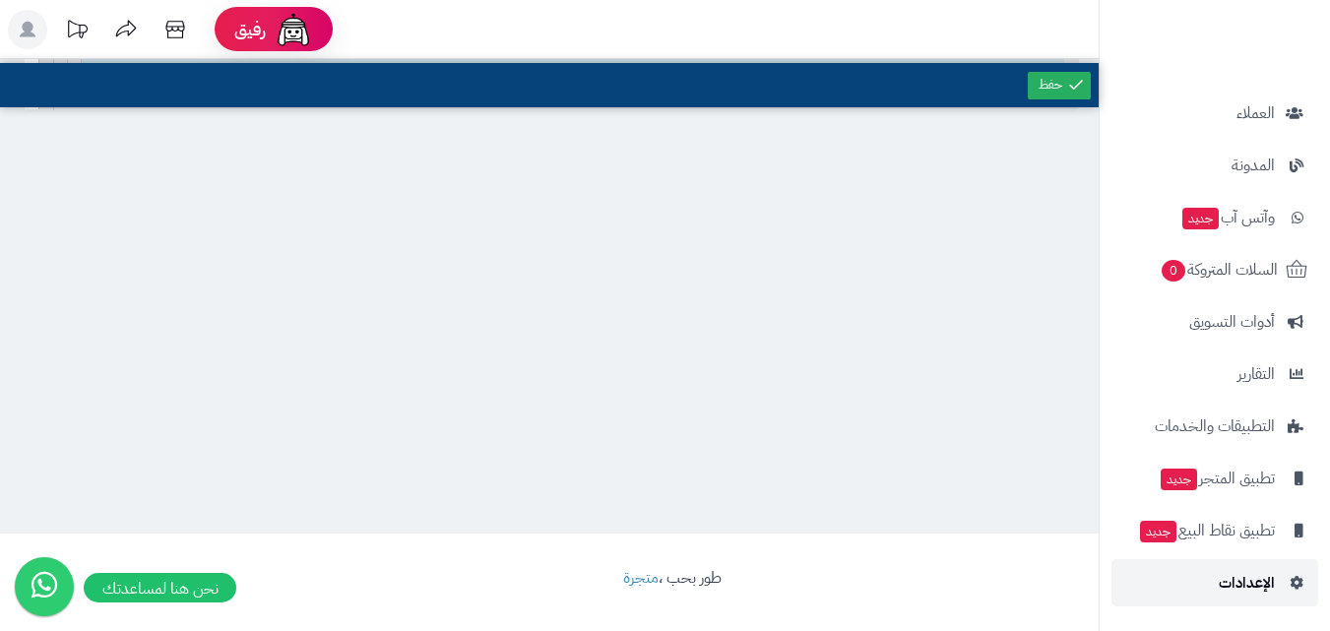
click at [1208, 585] on link "الإعدادات" at bounding box center [1214, 582] width 207 height 47
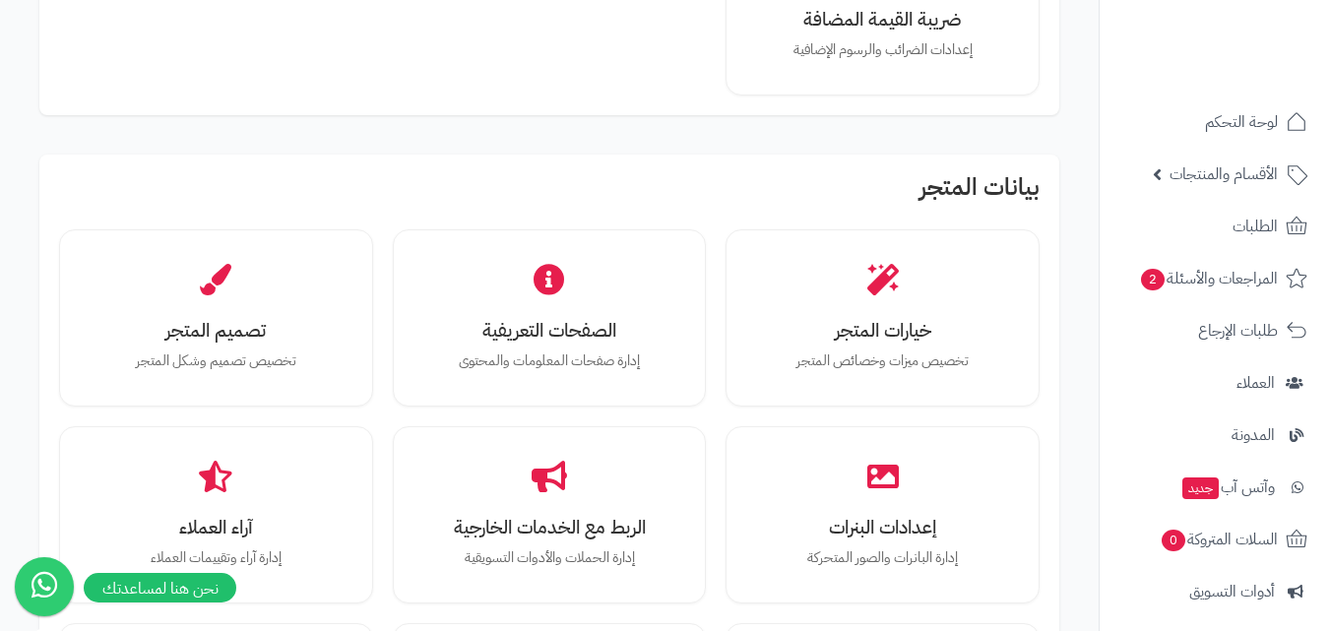
scroll to position [591, 0]
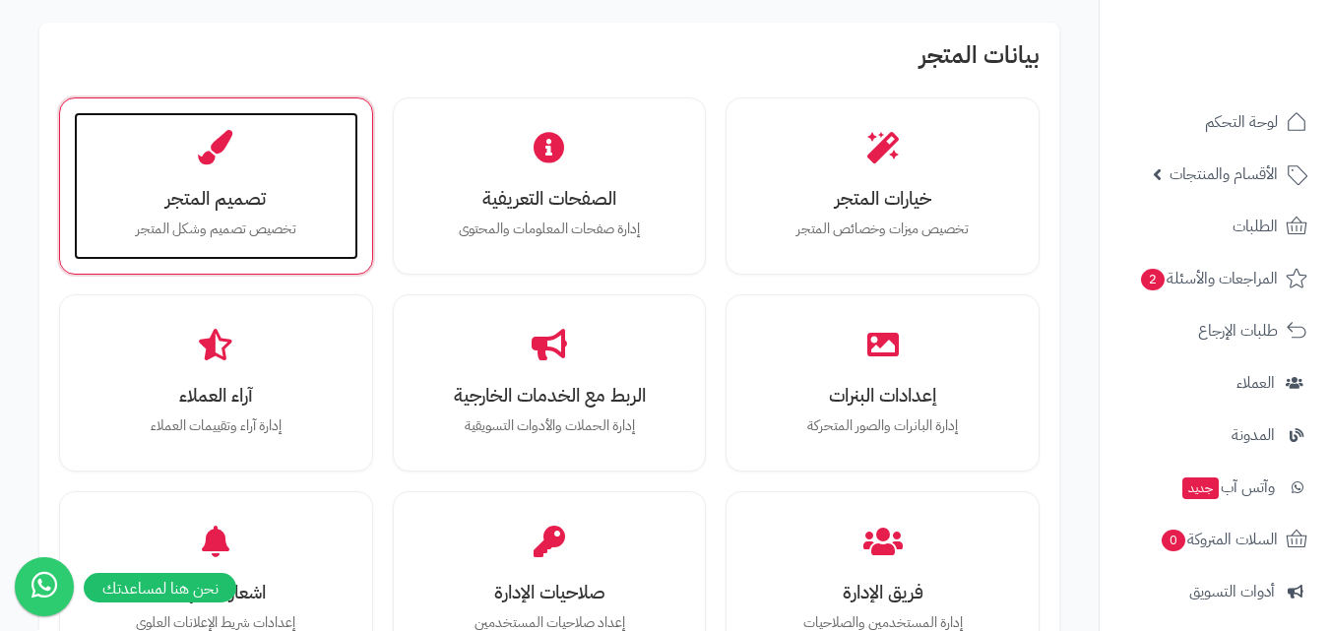
click at [278, 189] on h3 "تصميم المتجر" at bounding box center [216, 198] width 245 height 21
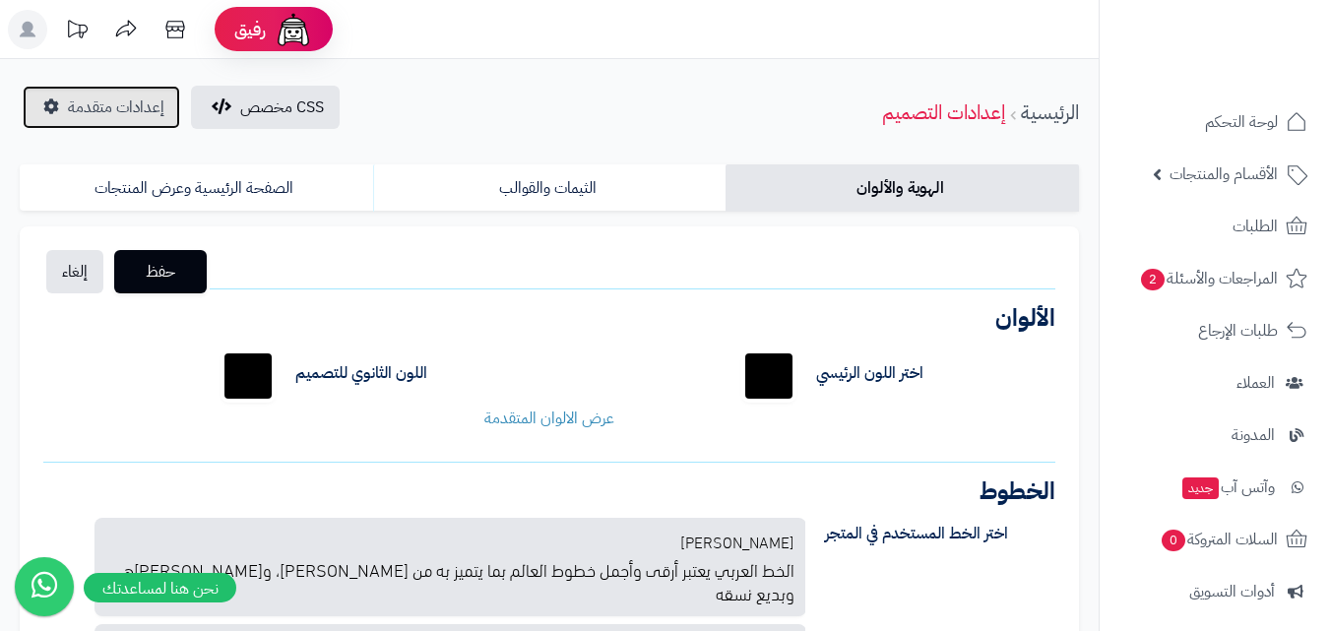
click at [95, 93] on link "إعدادات متقدمة" at bounding box center [102, 107] width 158 height 43
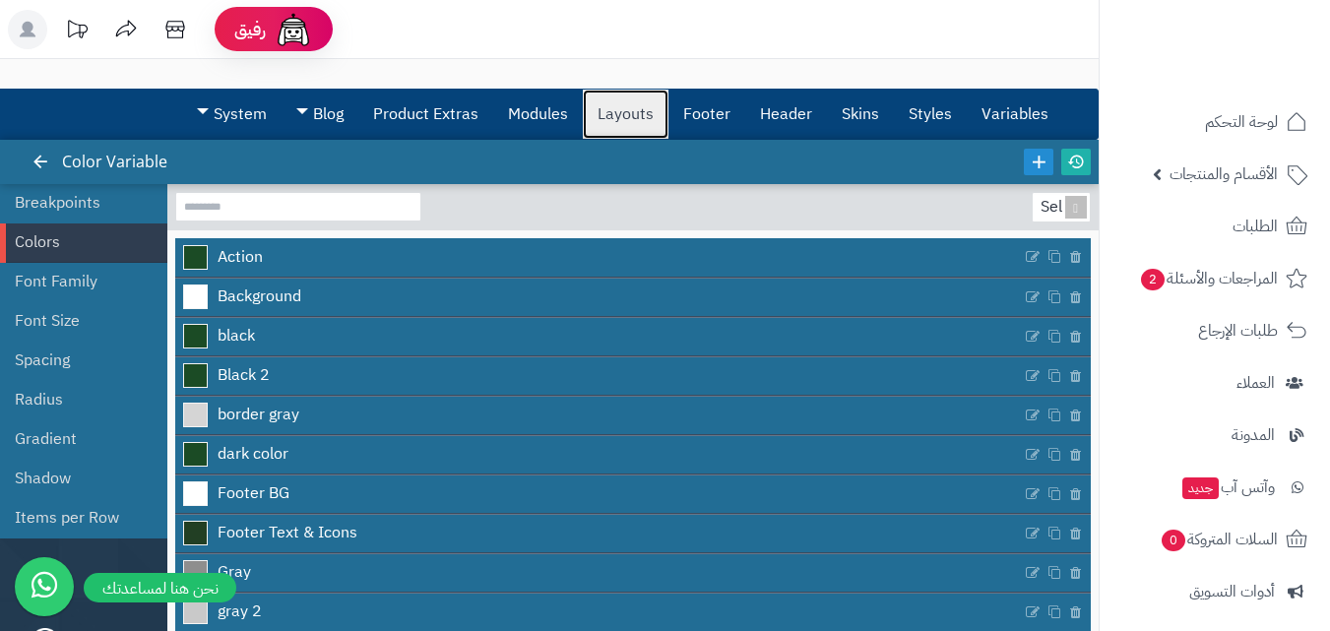
click at [652, 121] on link "Layouts" at bounding box center [626, 114] width 86 height 49
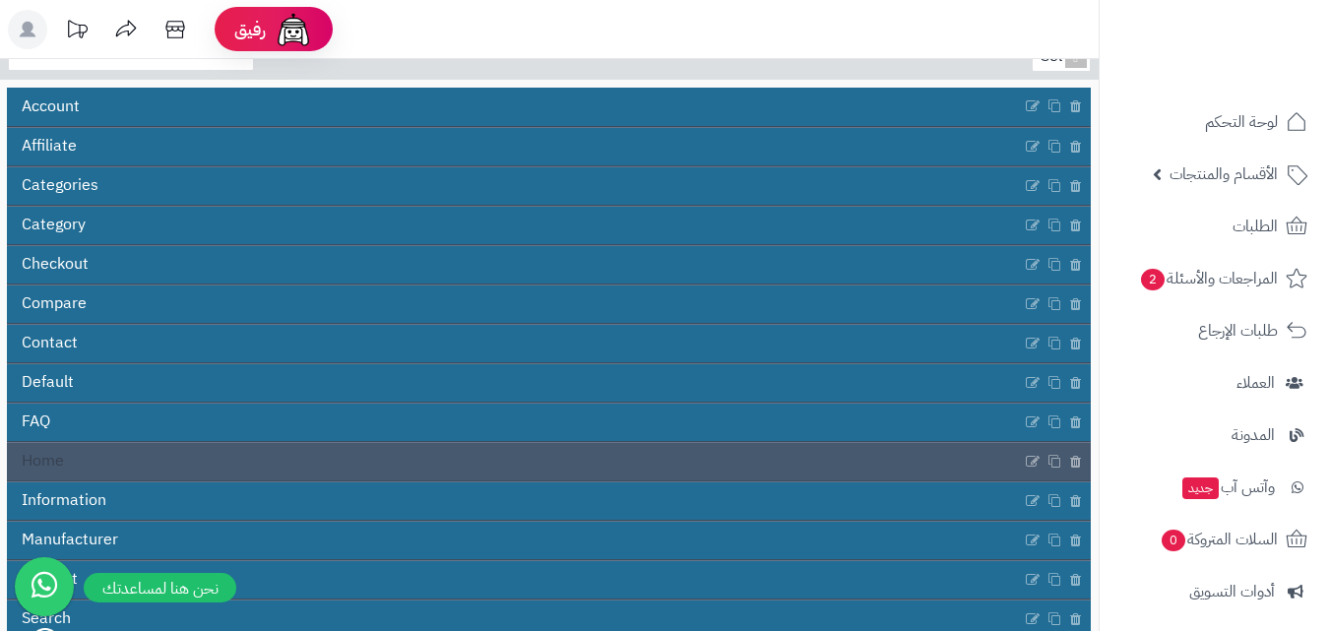
scroll to position [197, 0]
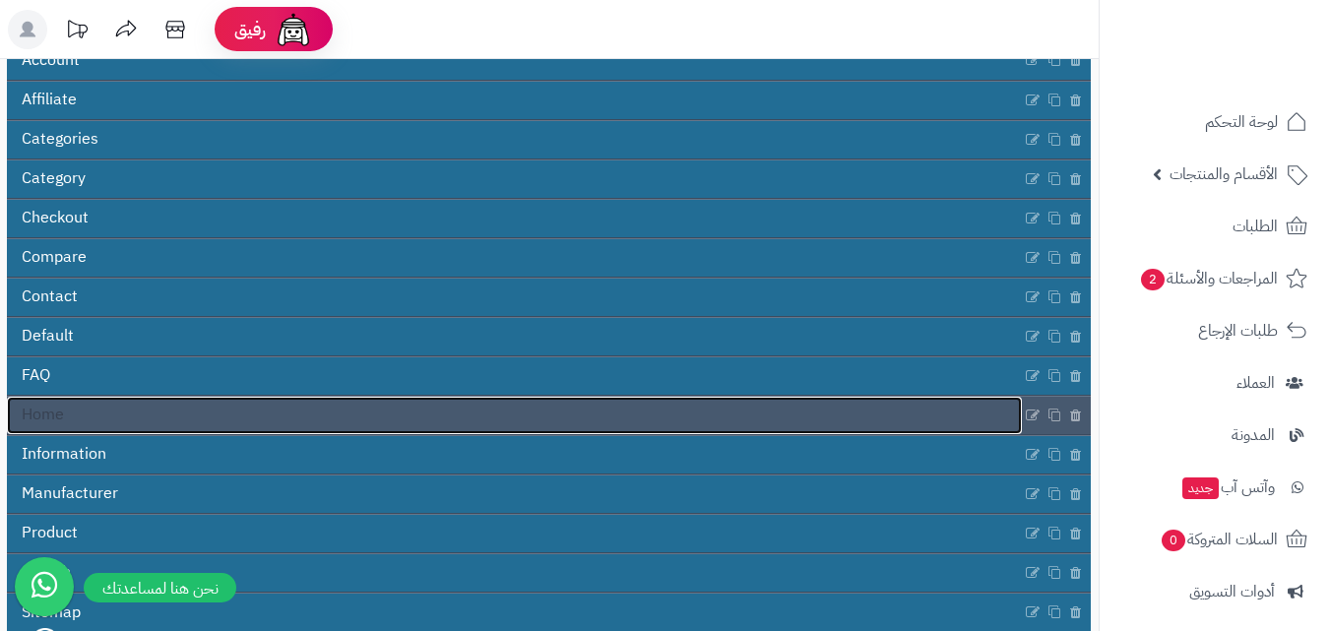
click at [118, 419] on link "Home" at bounding box center [514, 415] width 1015 height 37
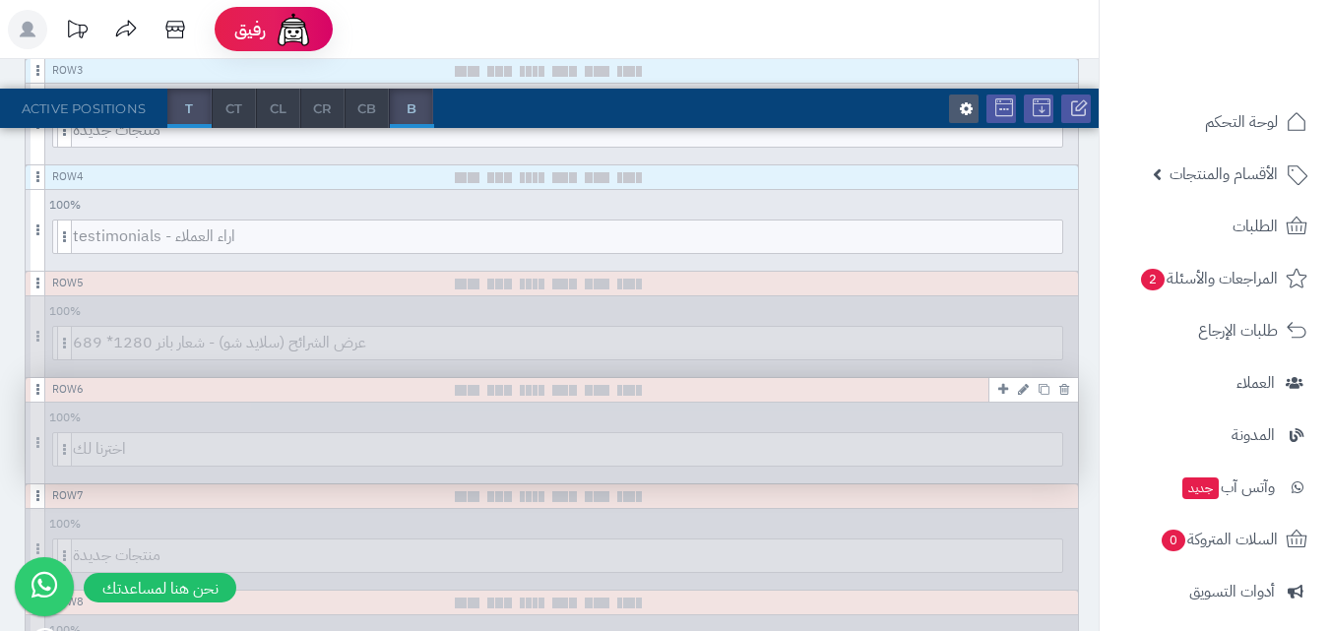
scroll to position [591, 0]
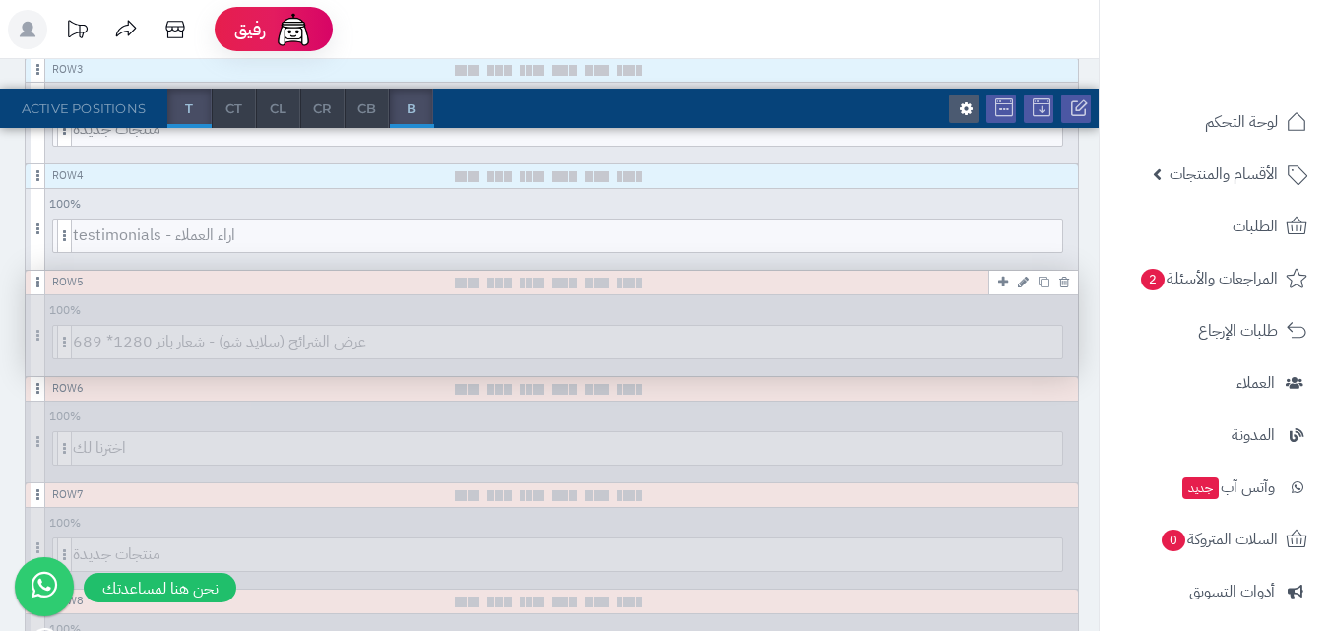
click at [1065, 284] on icon at bounding box center [1064, 282] width 10 height 13
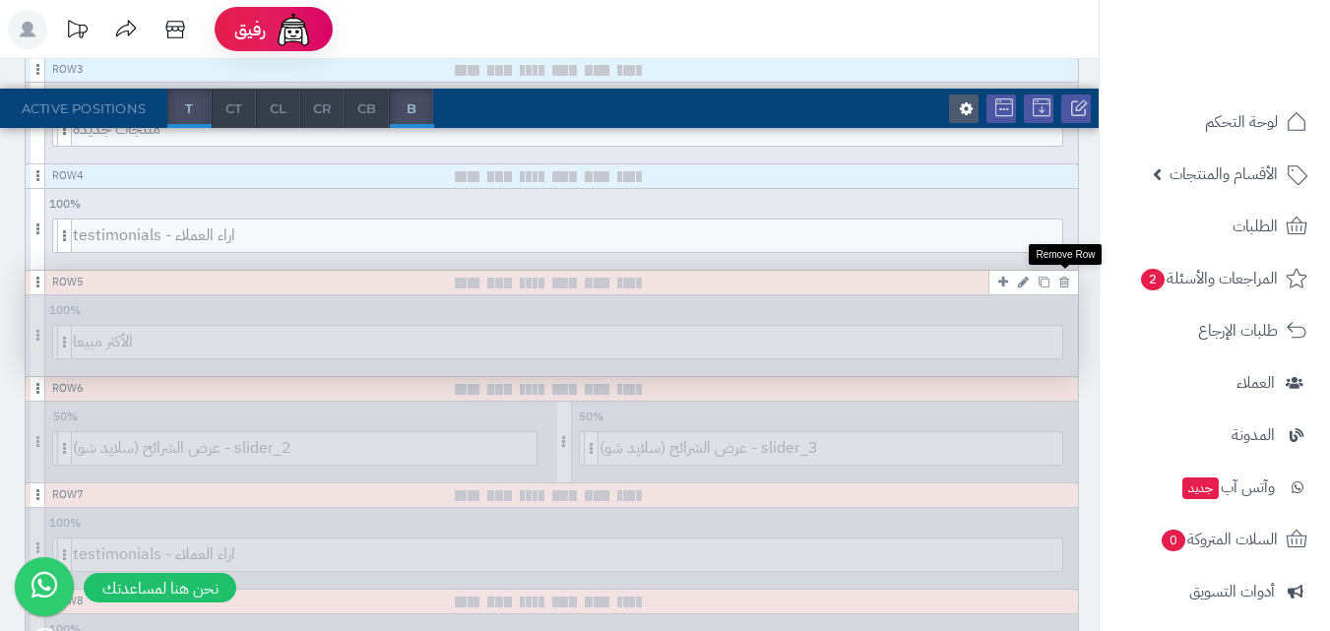
click at [1065, 284] on icon at bounding box center [1064, 282] width 10 height 13
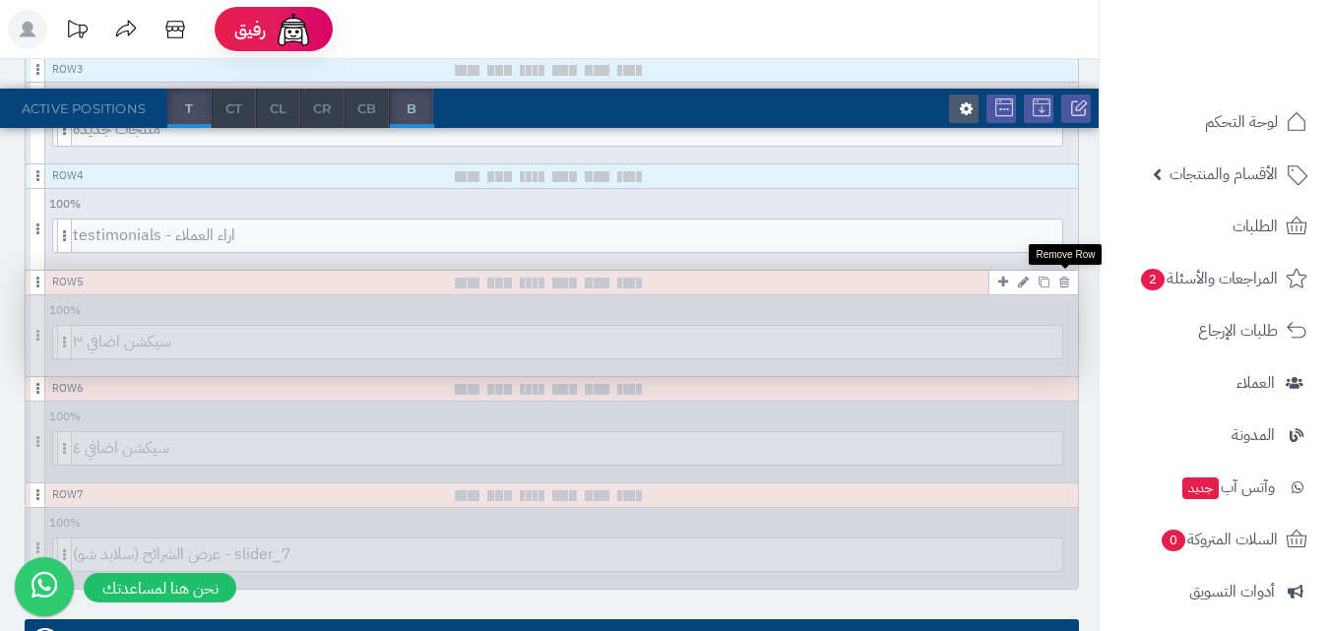
click at [1065, 284] on icon at bounding box center [1064, 282] width 10 height 13
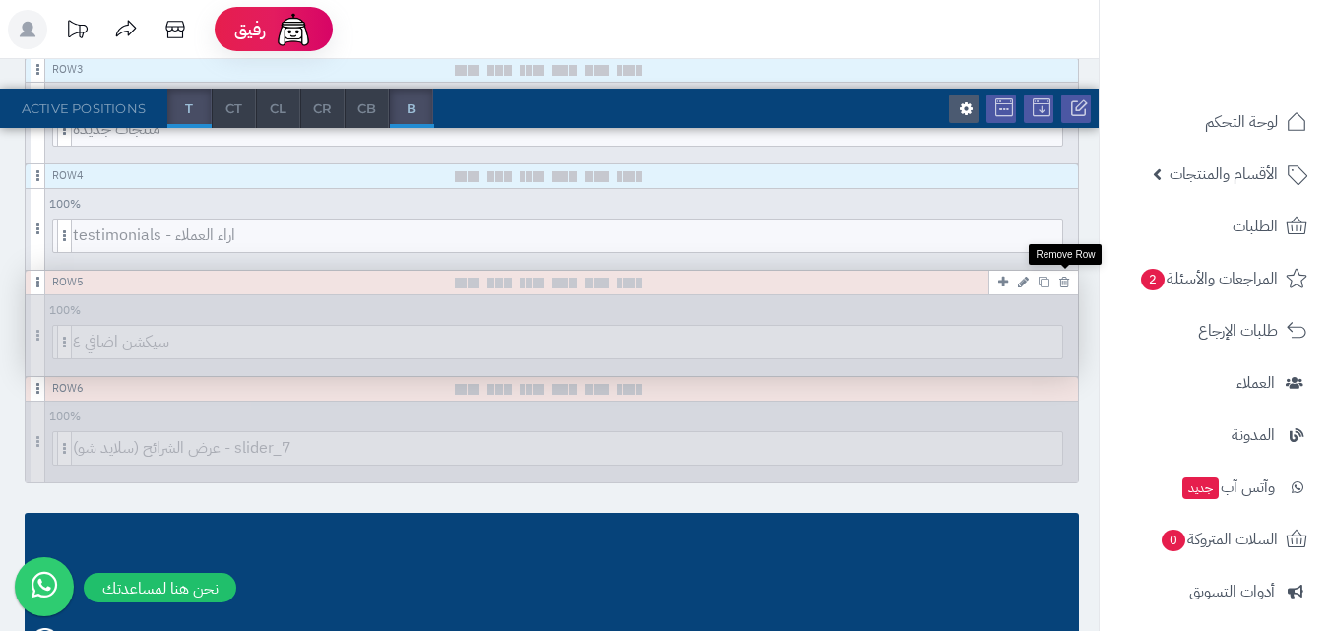
click at [1065, 284] on icon at bounding box center [1064, 282] width 10 height 13
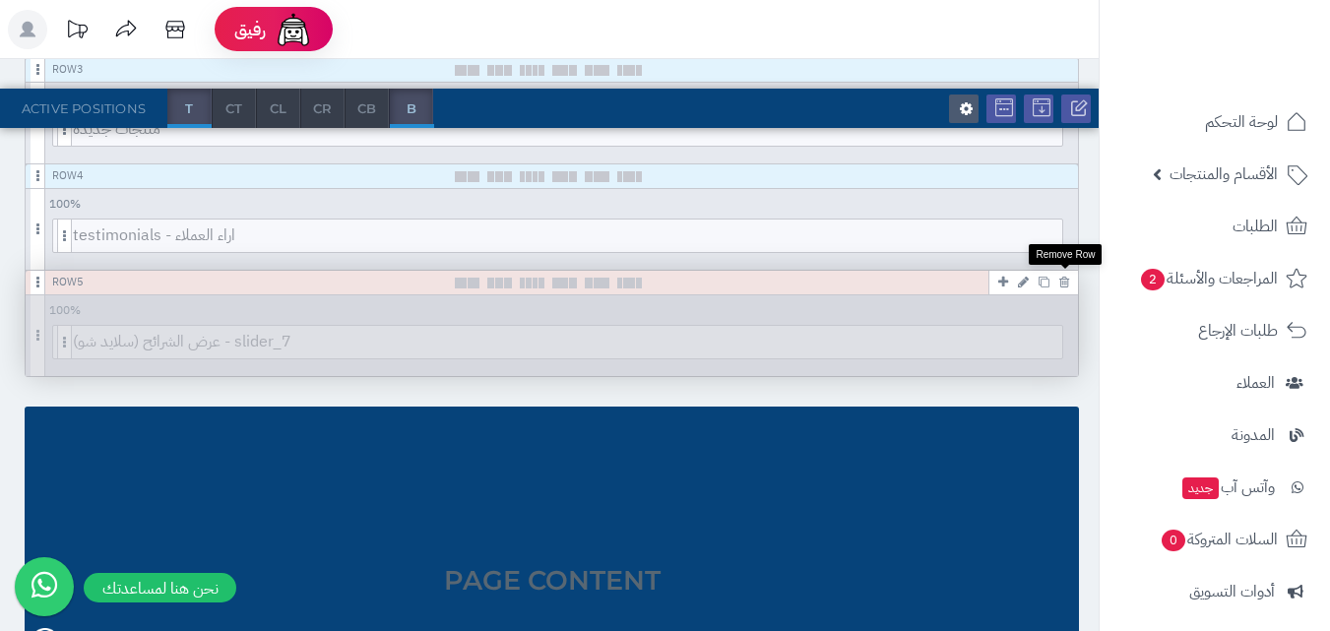
click at [1065, 284] on icon at bounding box center [1064, 282] width 10 height 13
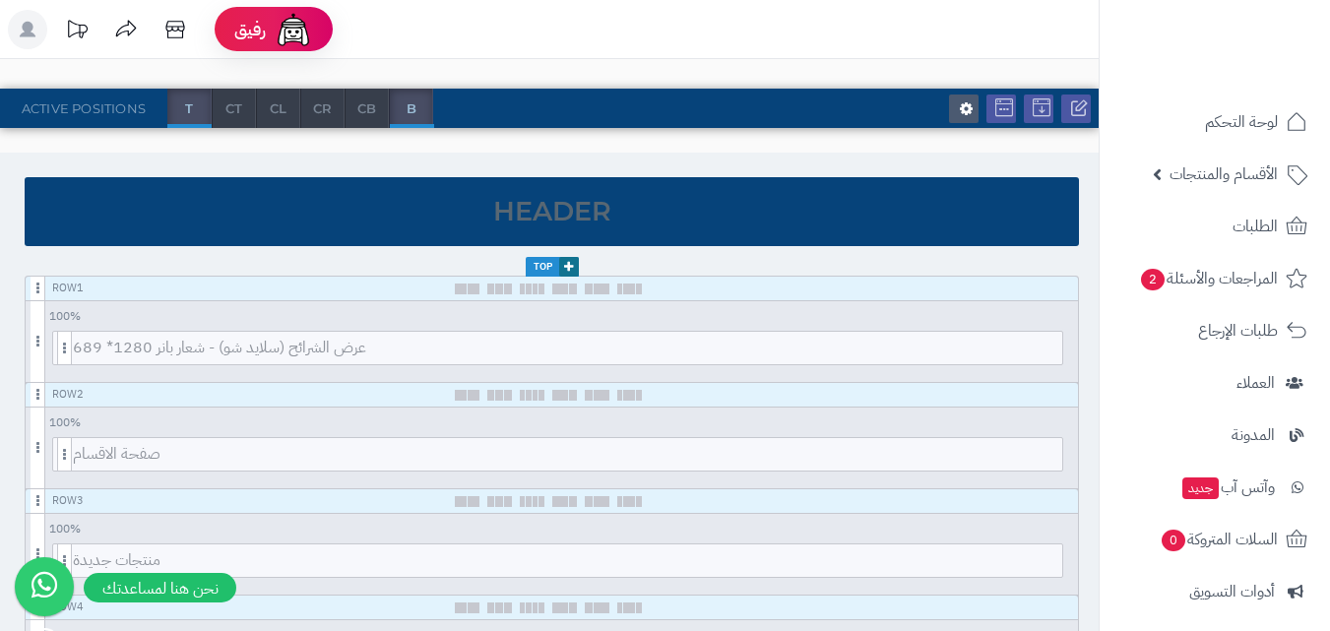
scroll to position [98, 0]
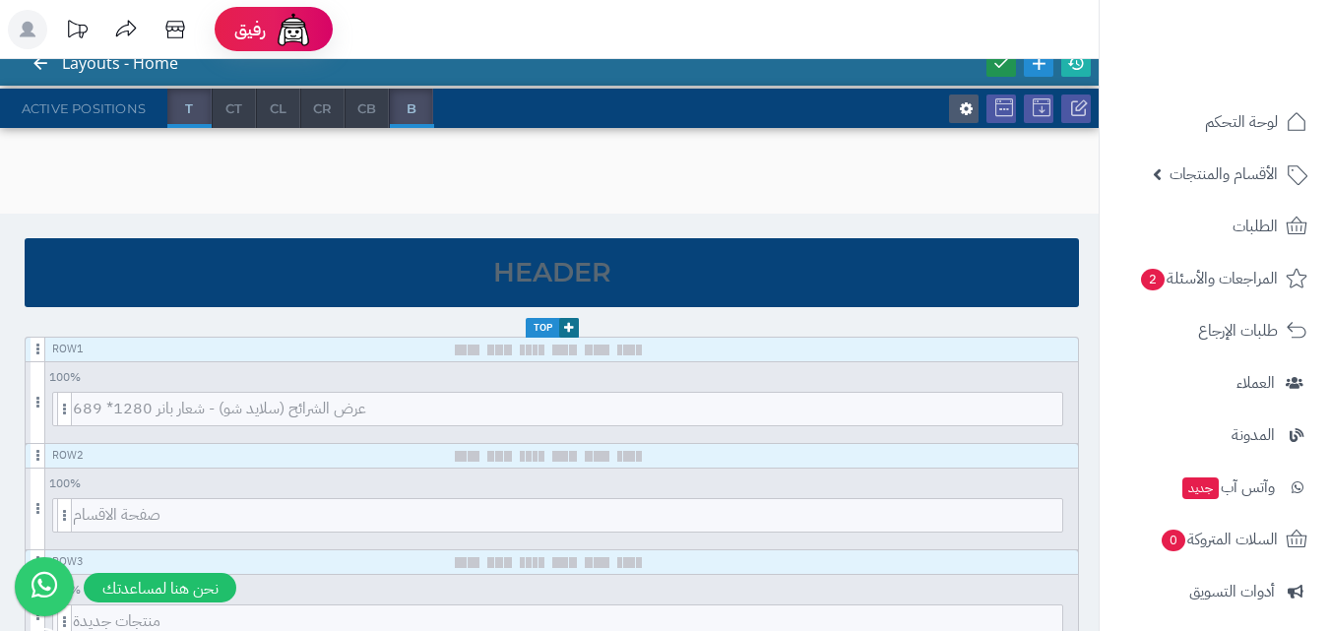
click at [996, 72] on link at bounding box center [1001, 63] width 30 height 27
click at [1075, 67] on icon at bounding box center [1076, 63] width 18 height 18
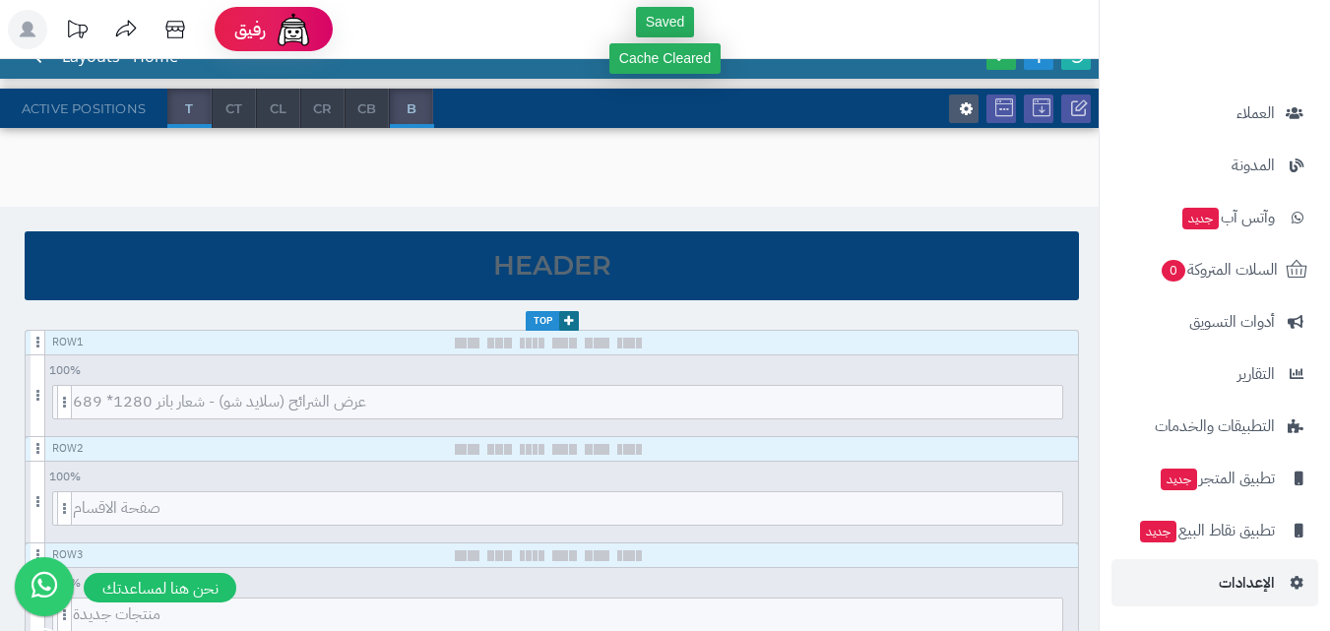
scroll to position [394, 0]
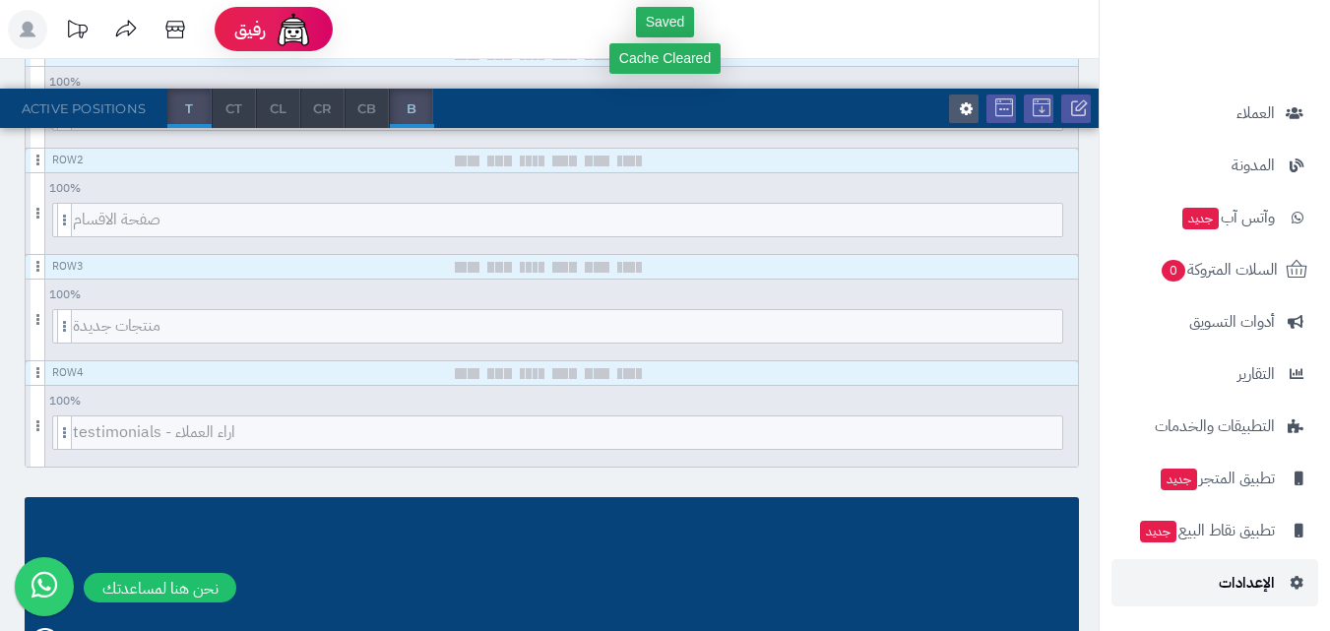
click at [1288, 573] on link "الإعدادات" at bounding box center [1214, 582] width 207 height 47
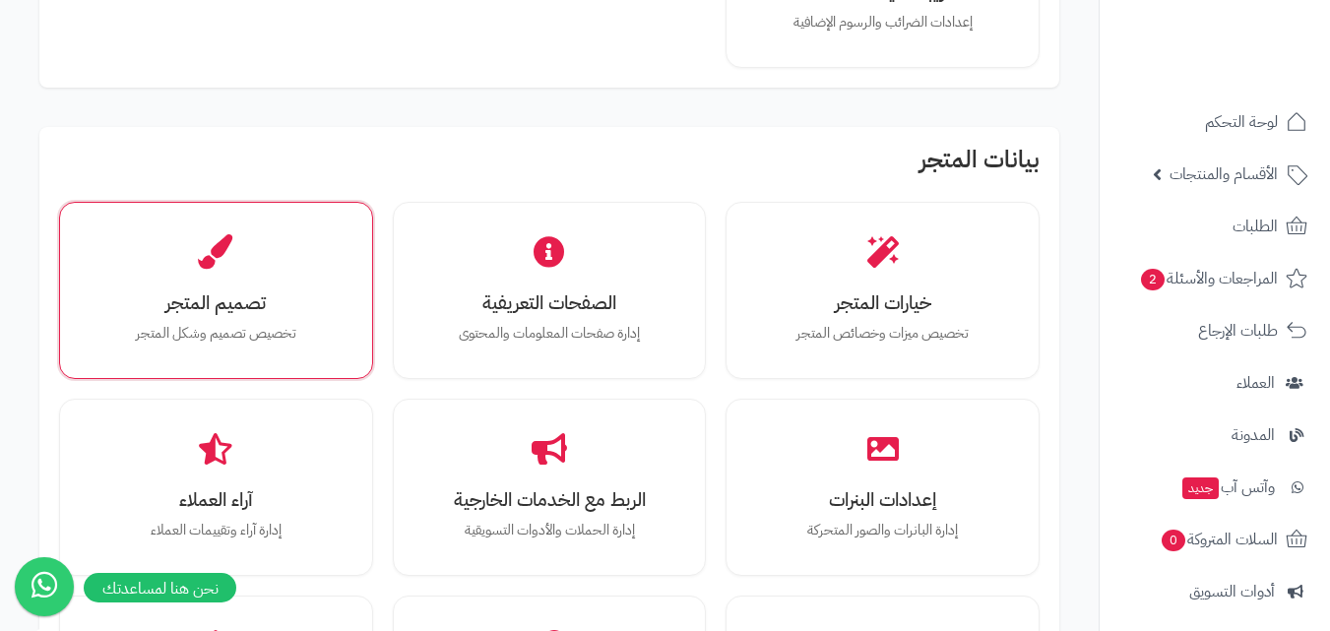
scroll to position [591, 0]
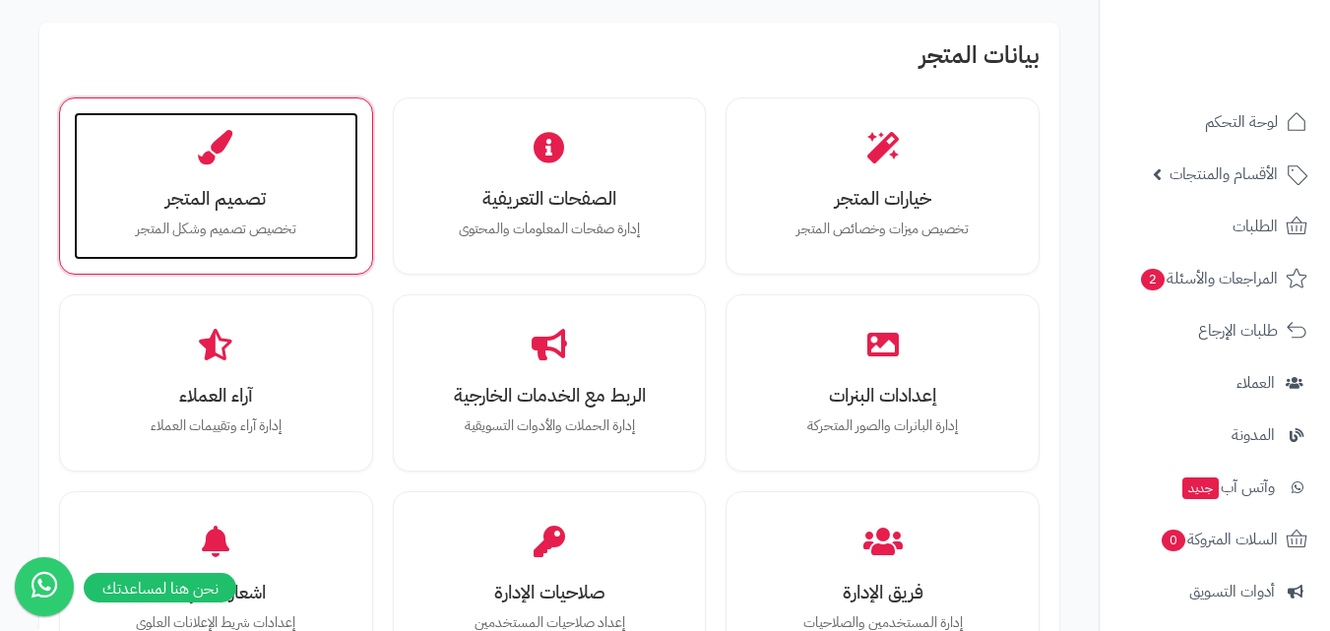
click at [226, 221] on p "تخصيص تصميم وشكل المتجر" at bounding box center [216, 230] width 245 height 22
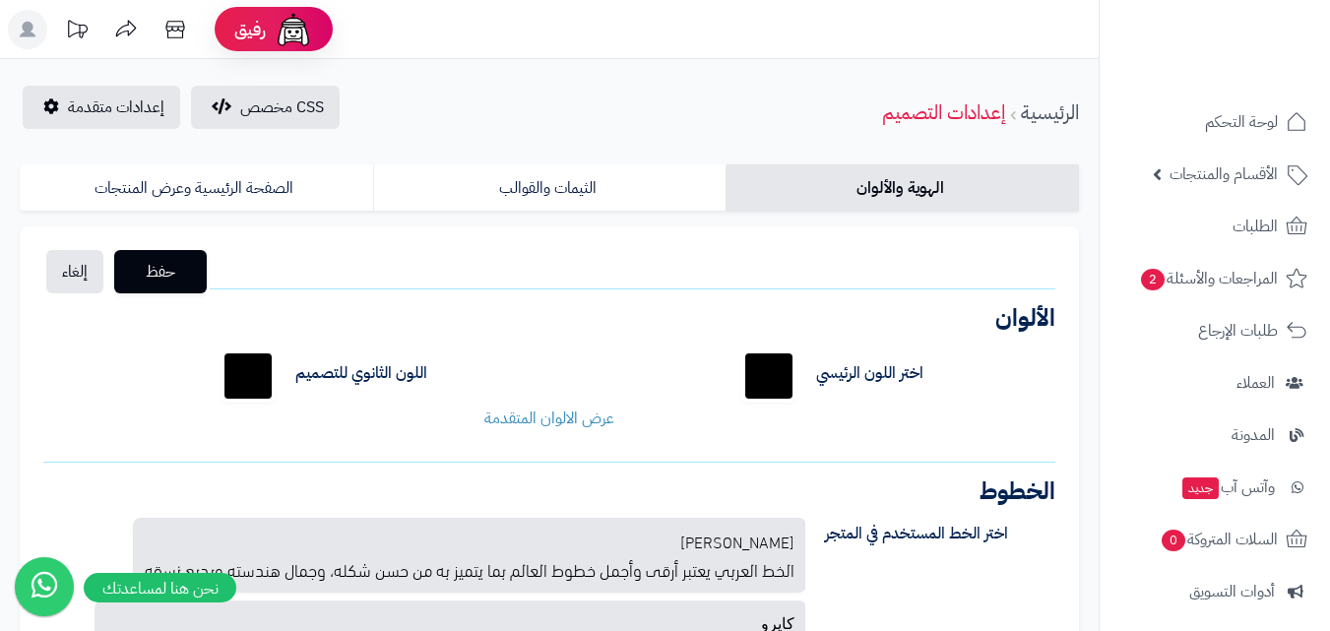
click at [166, 193] on link "الصفحة الرئيسية وعرض المنتجات" at bounding box center [196, 187] width 353 height 47
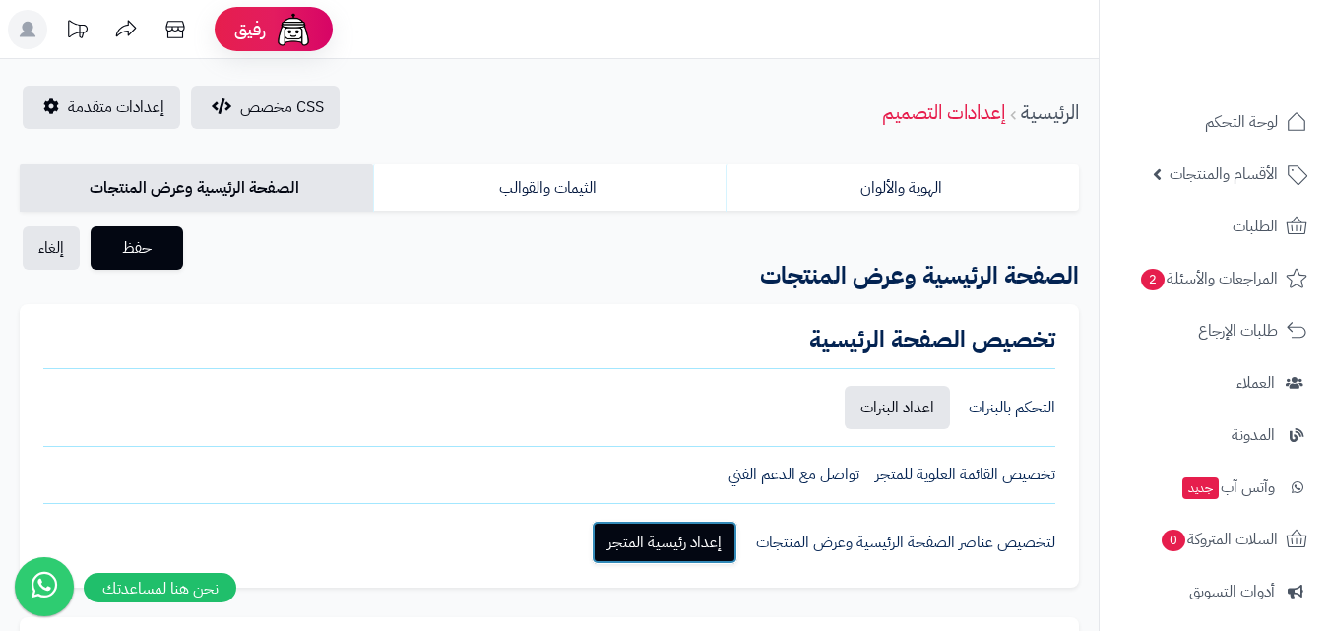
click at [640, 539] on link "إعداد رئيسية المتجر" at bounding box center [665, 542] width 146 height 43
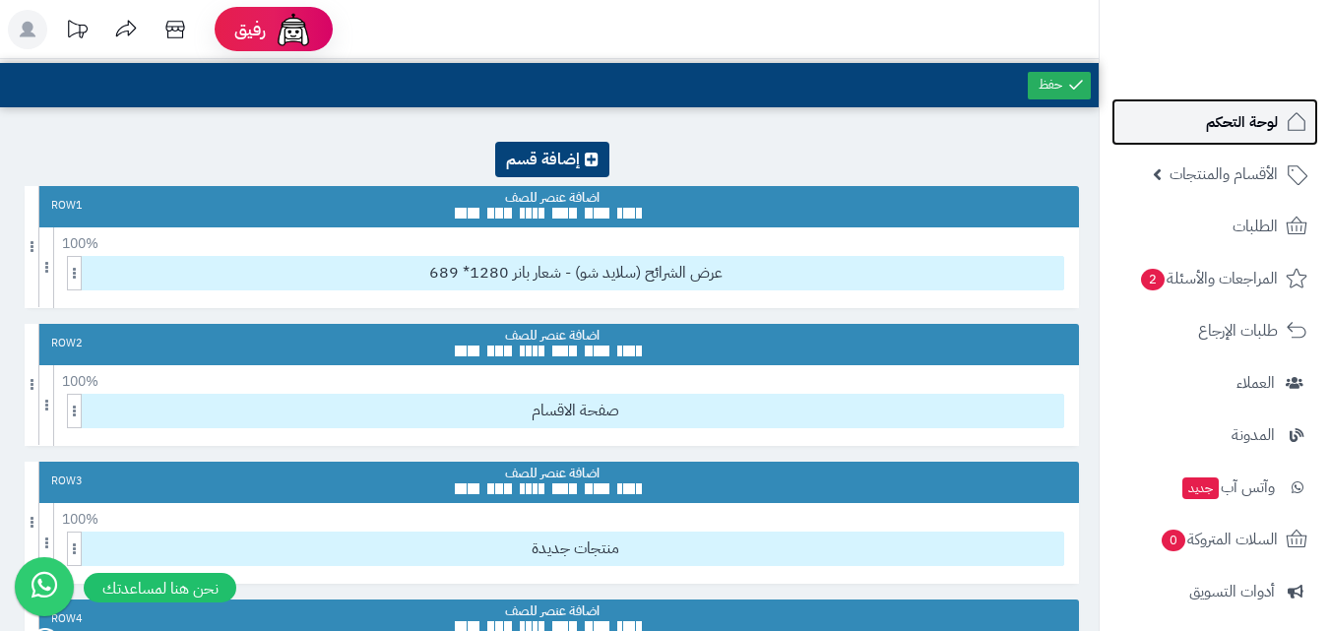
click at [1241, 117] on span "لوحة التحكم" at bounding box center [1242, 122] width 72 height 28
